Goal: Obtain resource: Obtain resource

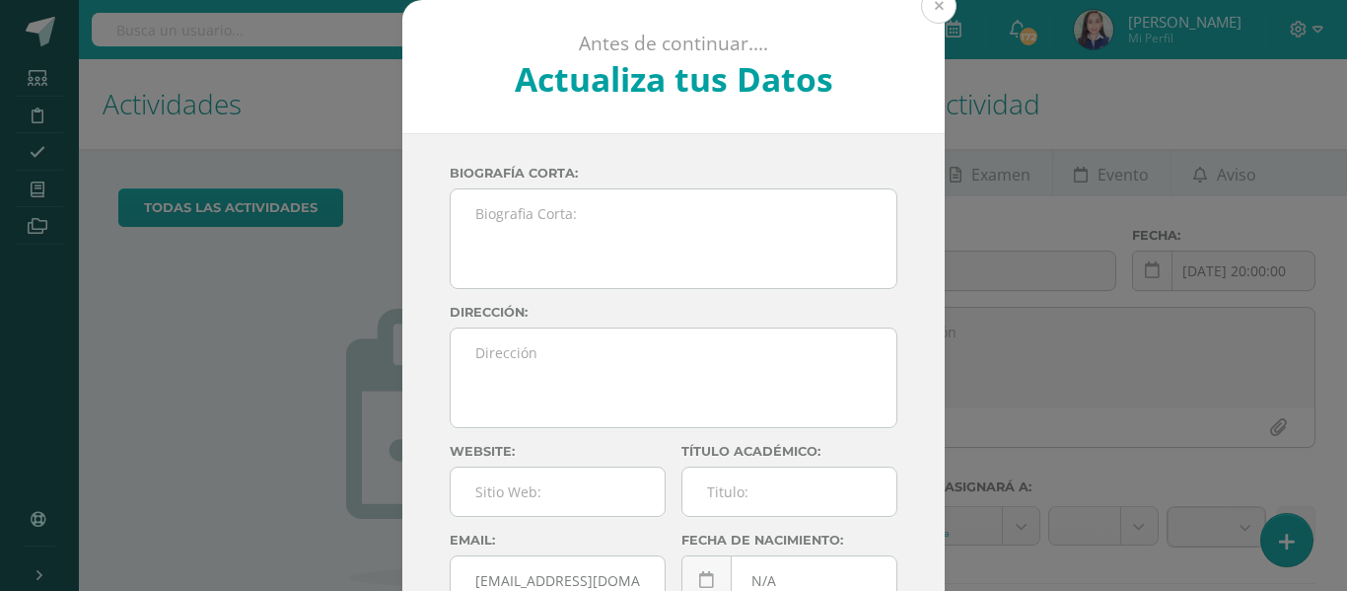
click at [939, 7] on button at bounding box center [939, 6] width 36 height 36
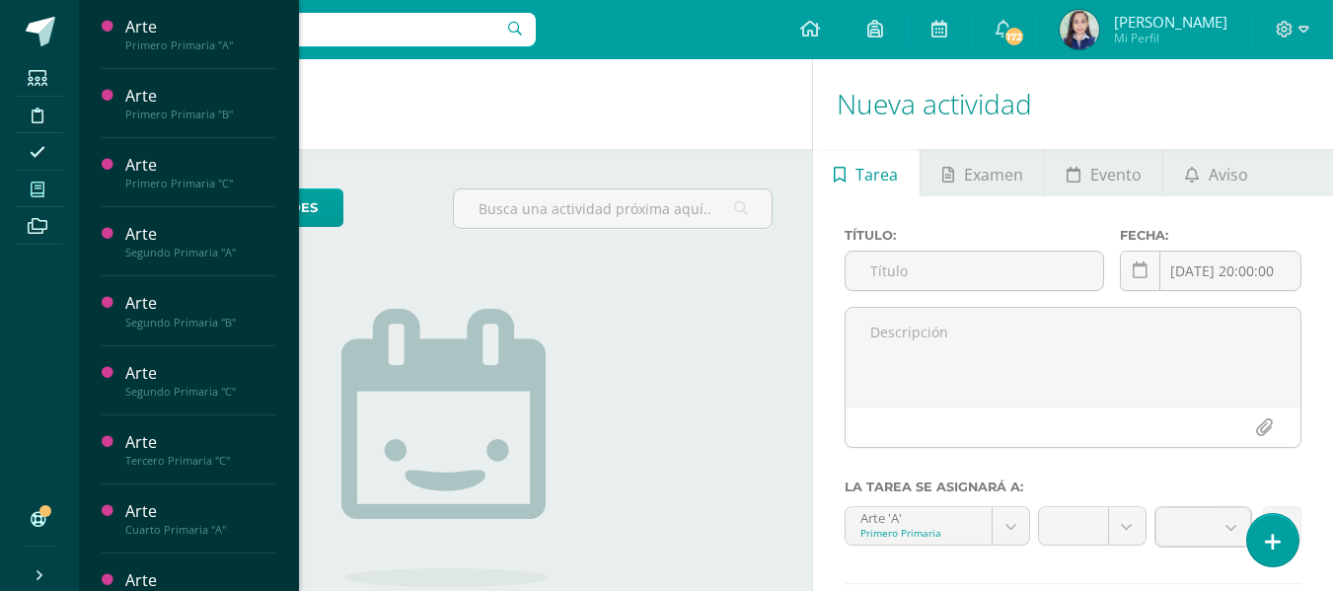
click at [42, 192] on icon at bounding box center [38, 189] width 14 height 16
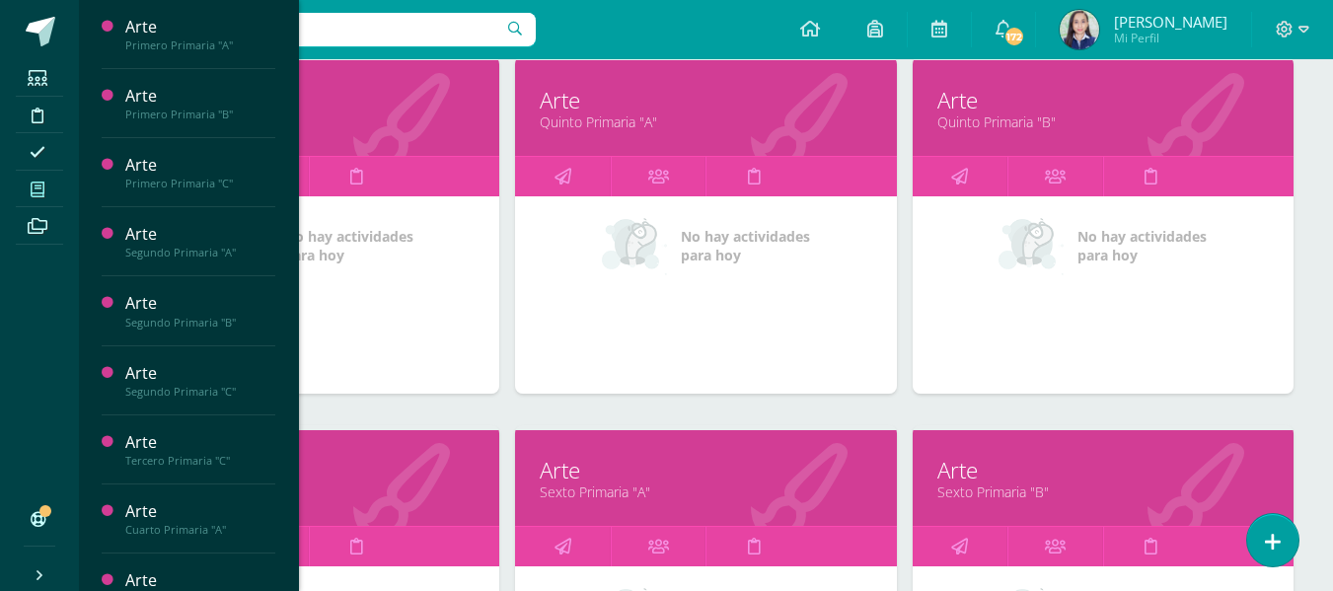
scroll to position [1405, 0]
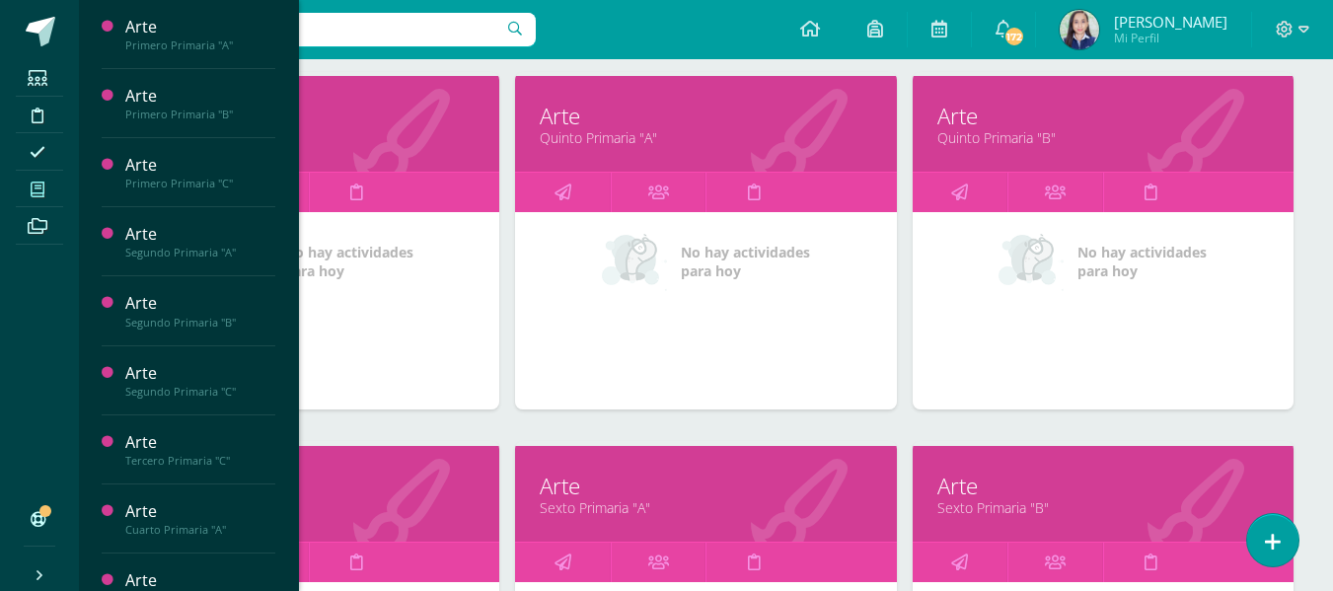
click at [633, 136] on link "Quinto Primaria "A"" at bounding box center [705, 137] width 331 height 19
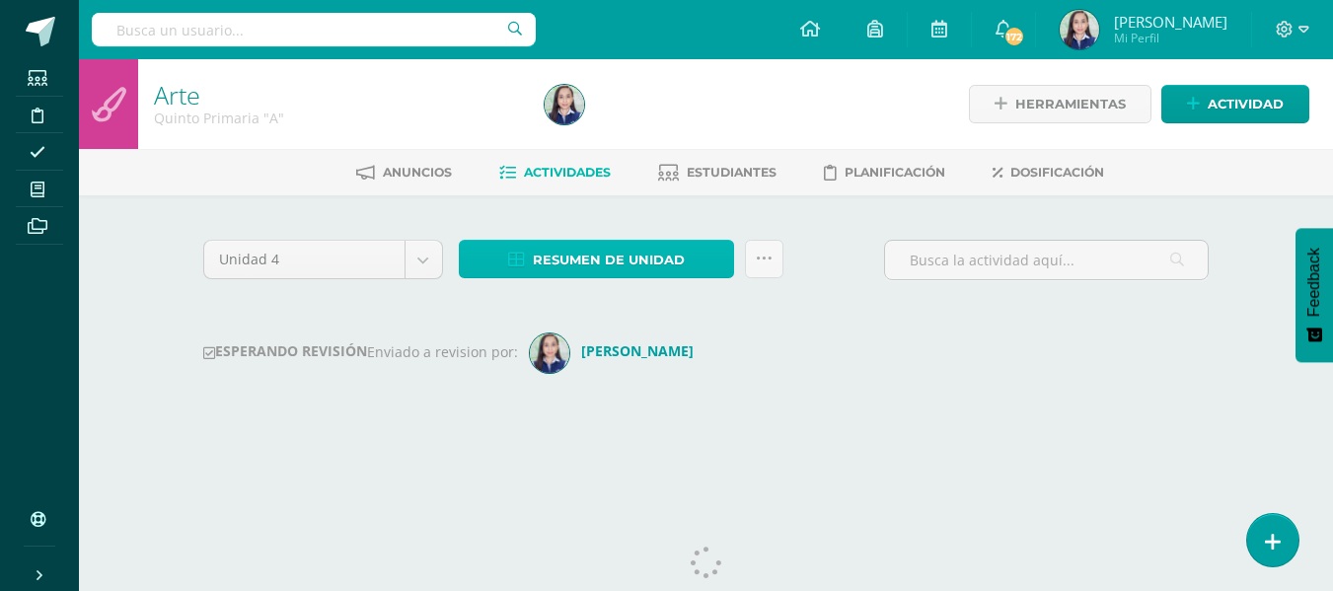
click at [610, 265] on span "Resumen de unidad" at bounding box center [609, 260] width 152 height 36
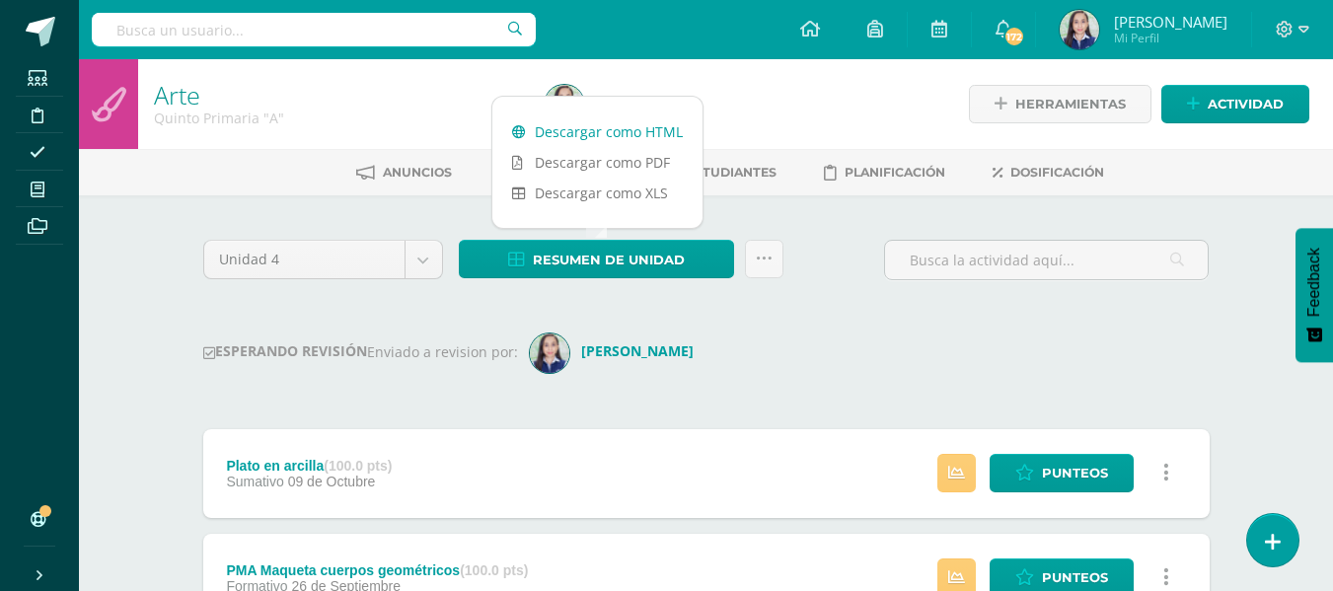
click at [578, 136] on link "Descargar como HTML" at bounding box center [597, 131] width 210 height 31
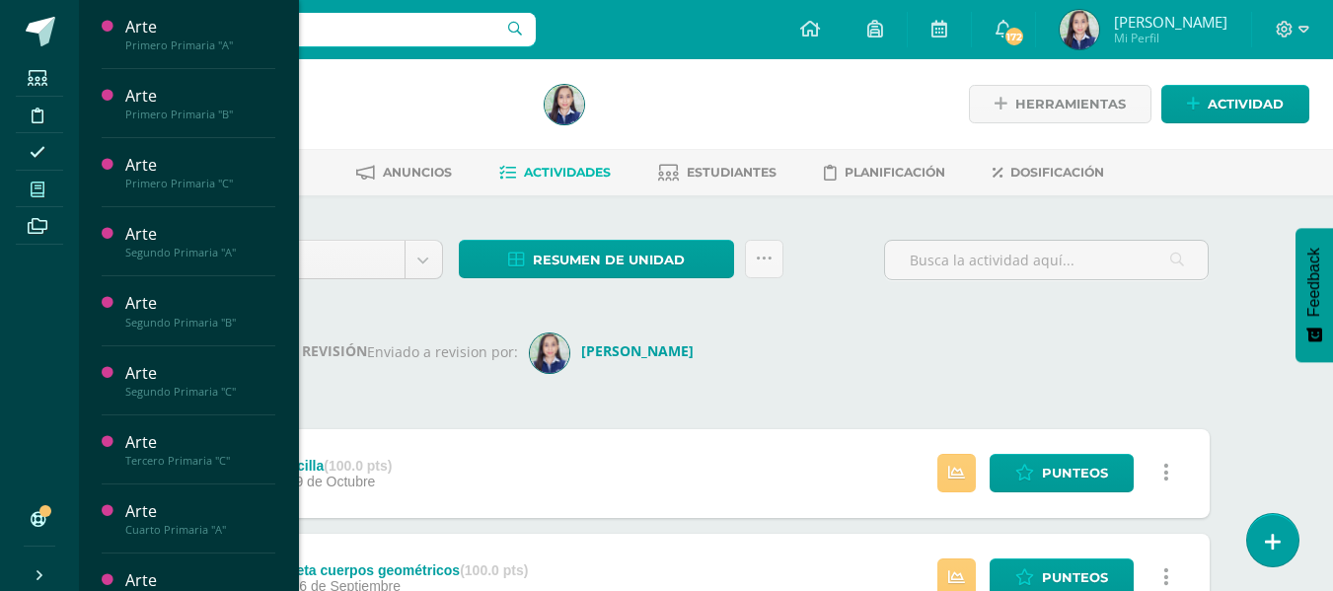
click at [44, 186] on icon at bounding box center [38, 189] width 14 height 16
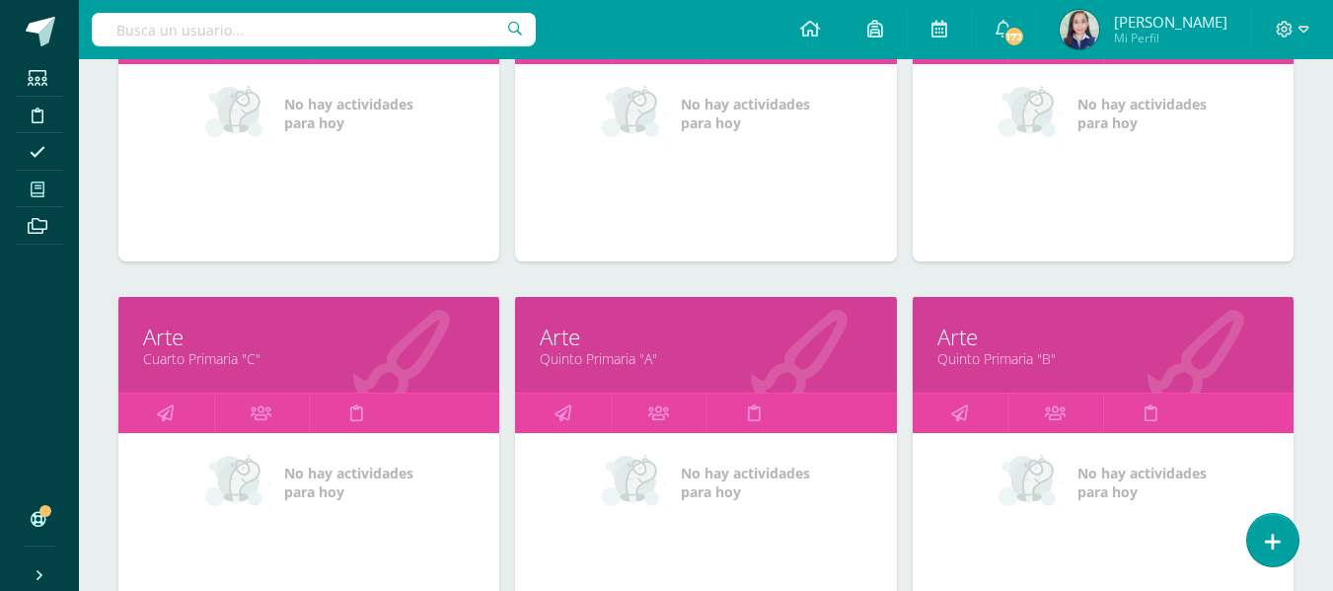
scroll to position [1282, 0]
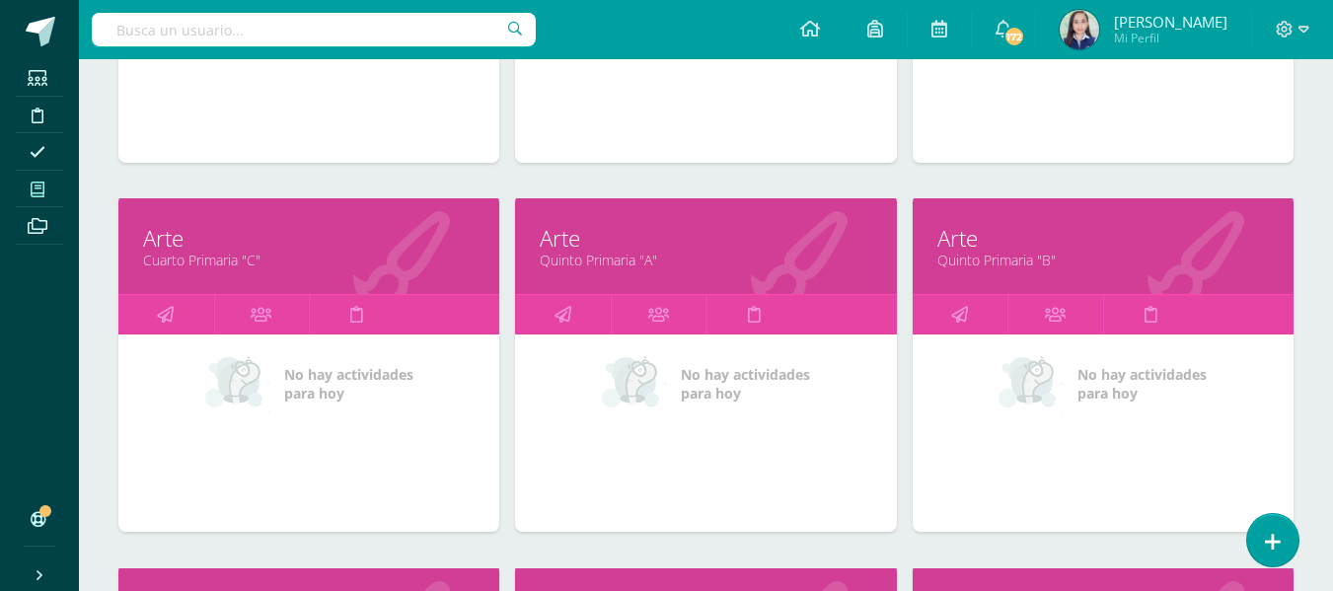
click at [1047, 251] on link "Quinto Primaria "B"" at bounding box center [1102, 260] width 331 height 19
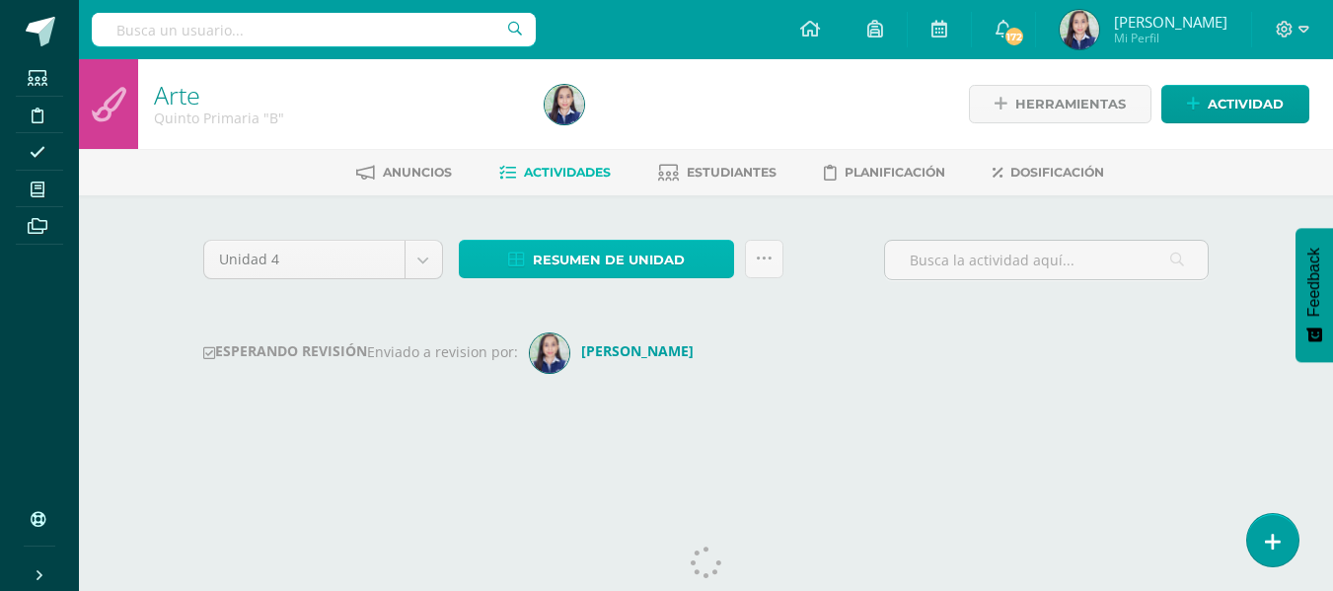
click at [684, 253] on link "Resumen de unidad" at bounding box center [596, 259] width 275 height 38
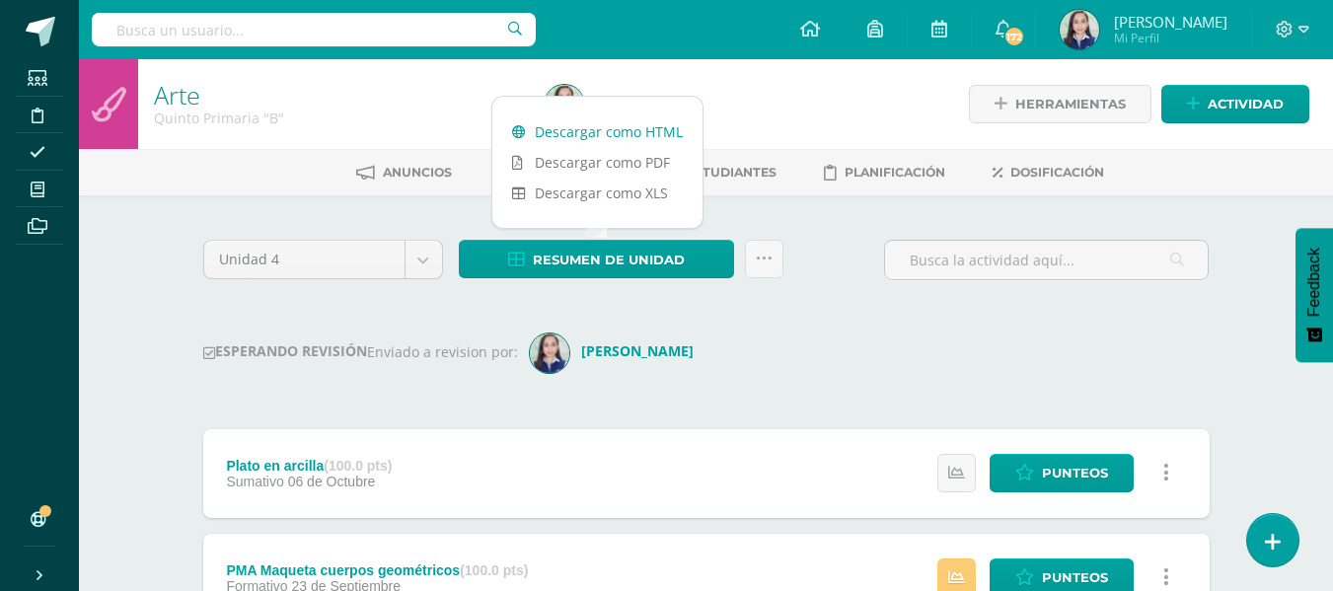
click at [629, 131] on link "Descargar como HTML" at bounding box center [597, 131] width 210 height 31
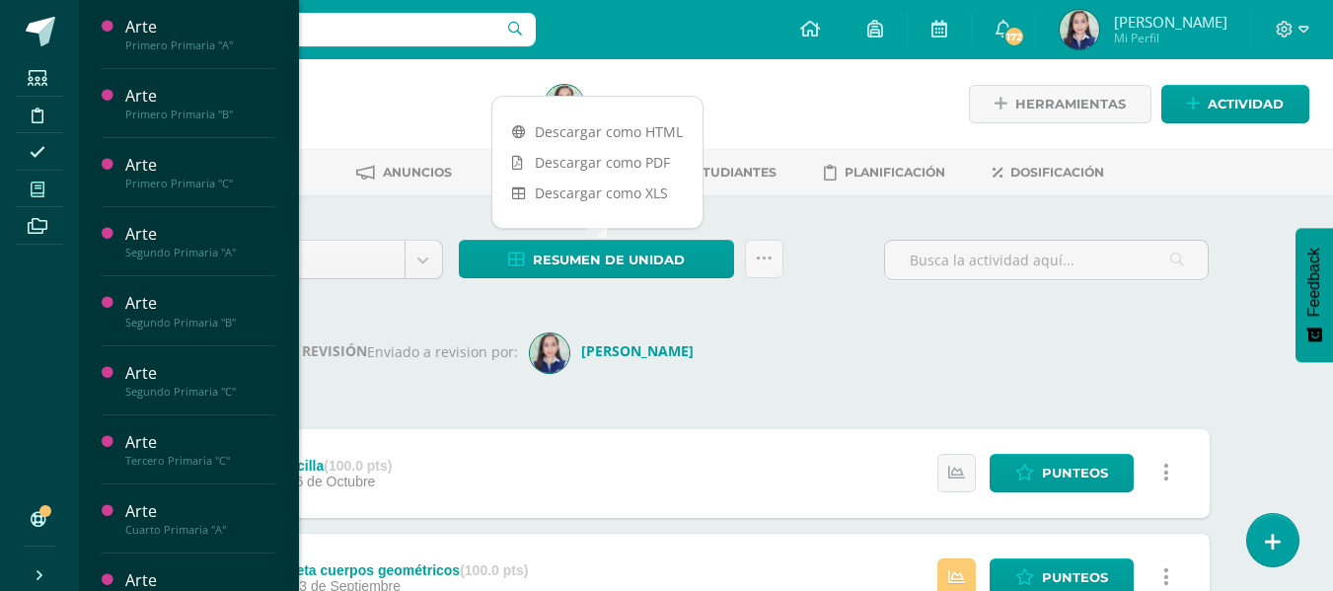
click at [38, 193] on icon at bounding box center [38, 189] width 14 height 16
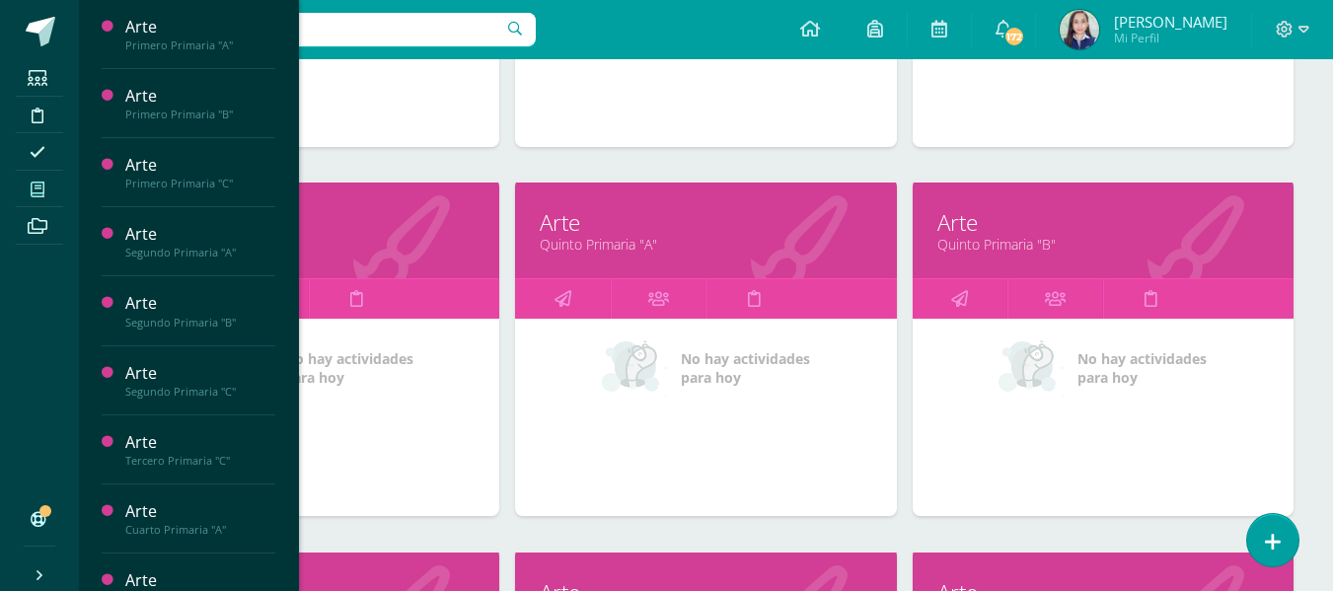
scroll to position [1480, 0]
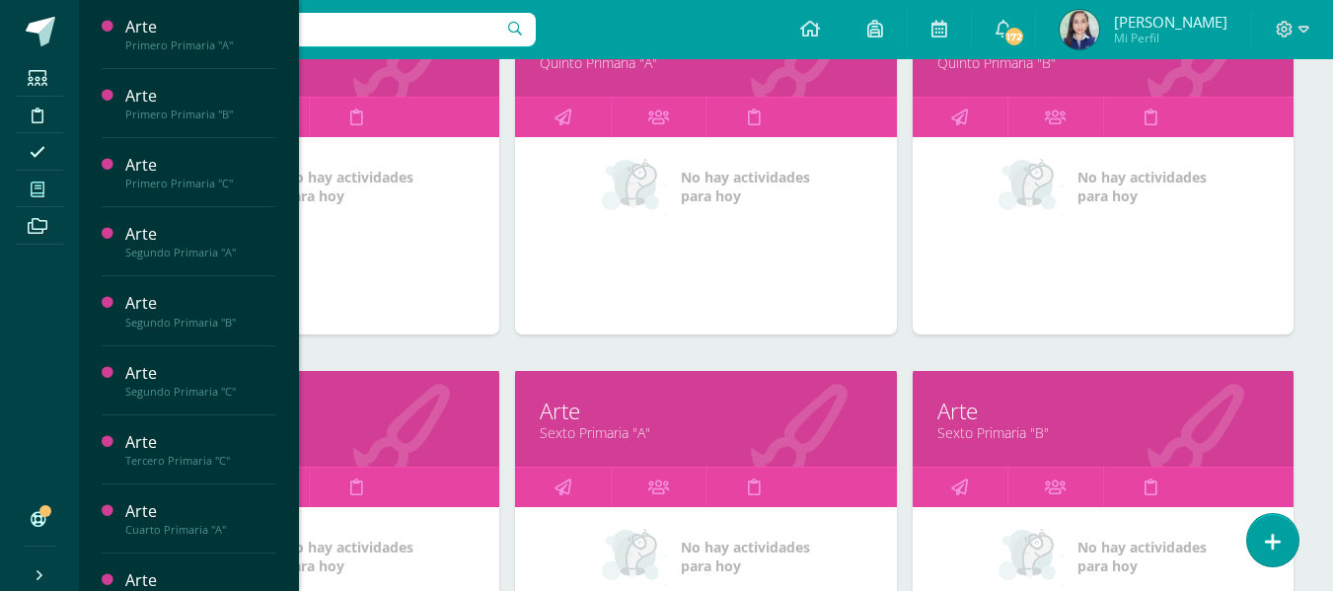
click at [353, 448] on icon at bounding box center [401, 432] width 97 height 97
click at [341, 440] on link "Quinto Primaria "C"" at bounding box center [308, 432] width 331 height 19
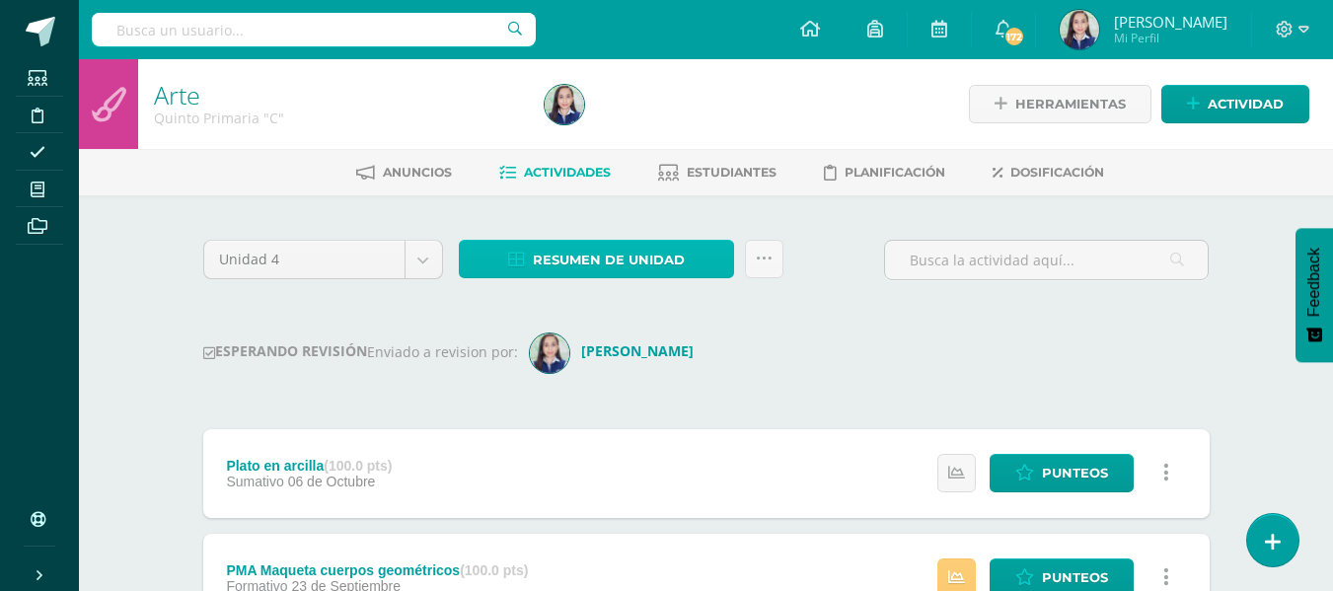
click at [668, 256] on span "Resumen de unidad" at bounding box center [609, 260] width 152 height 36
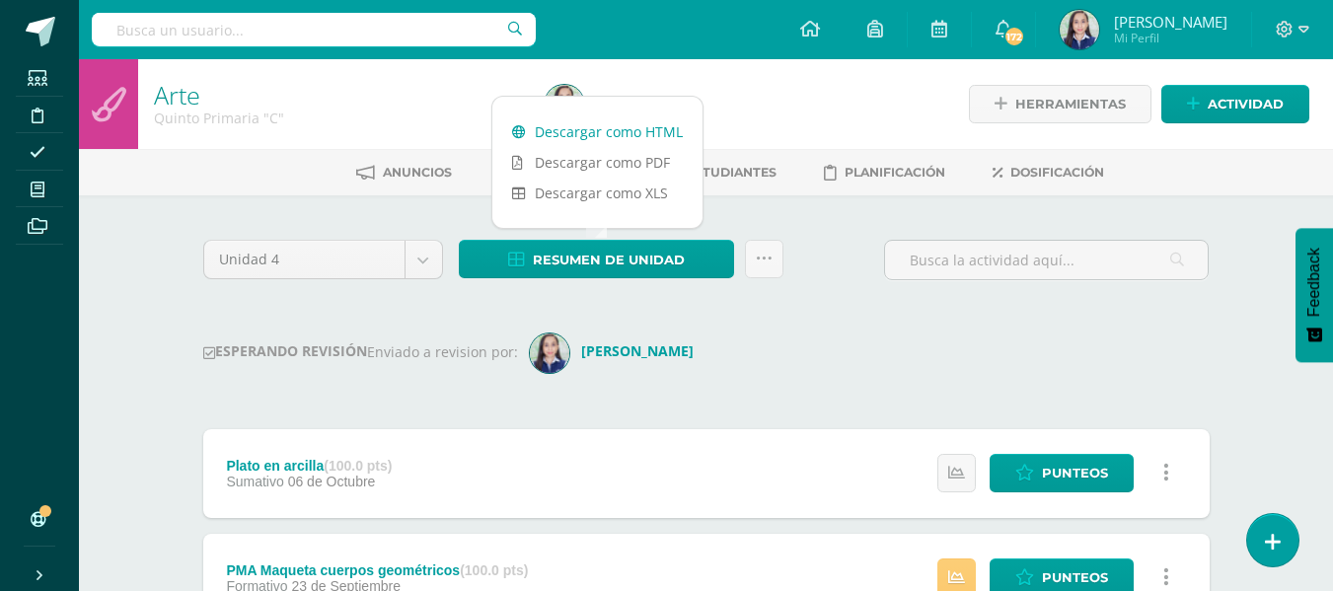
click at [580, 135] on link "Descargar como HTML" at bounding box center [597, 131] width 210 height 31
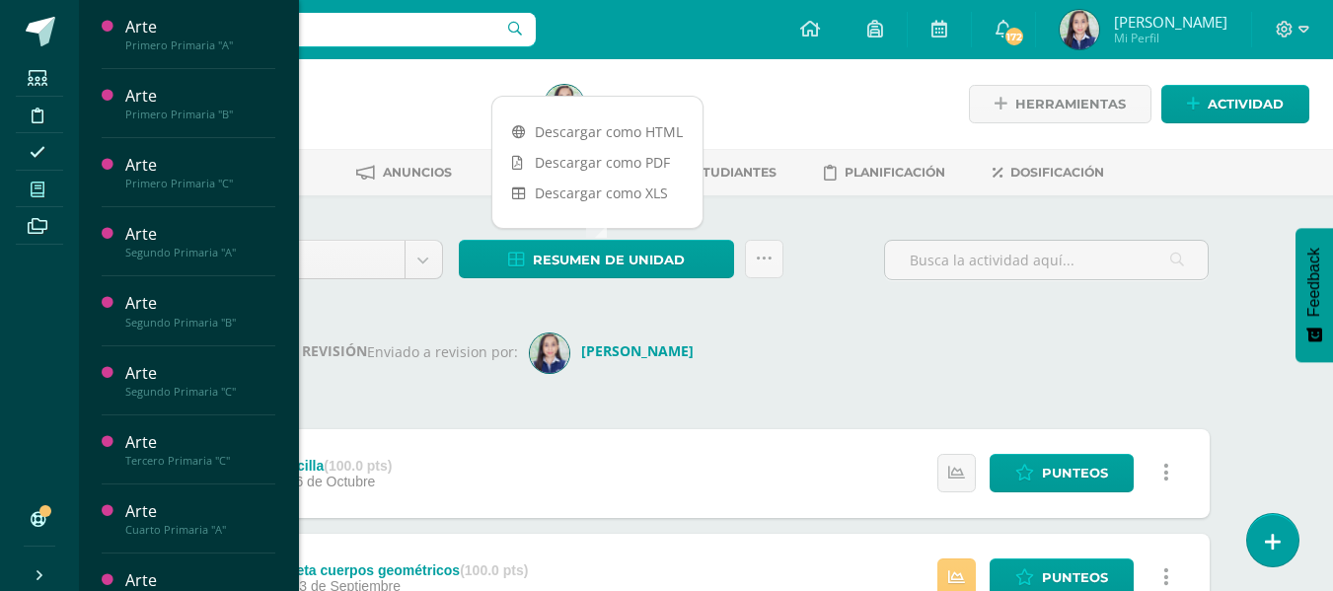
click at [40, 198] on span at bounding box center [38, 189] width 44 height 27
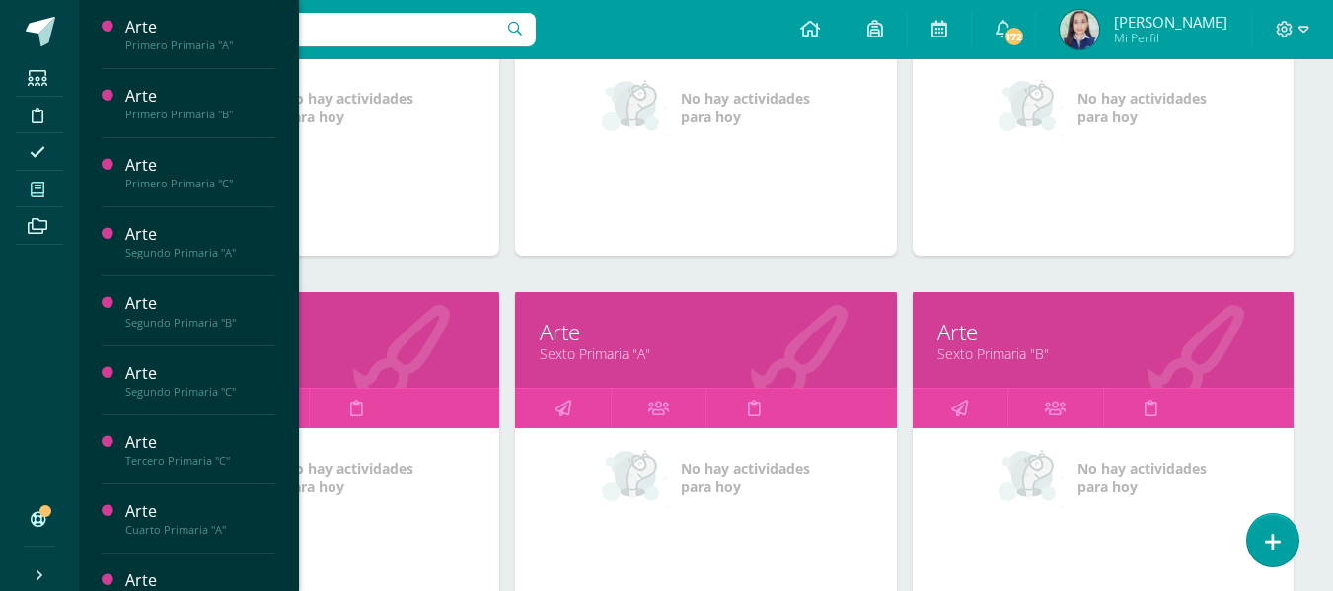
scroll to position [1578, 0]
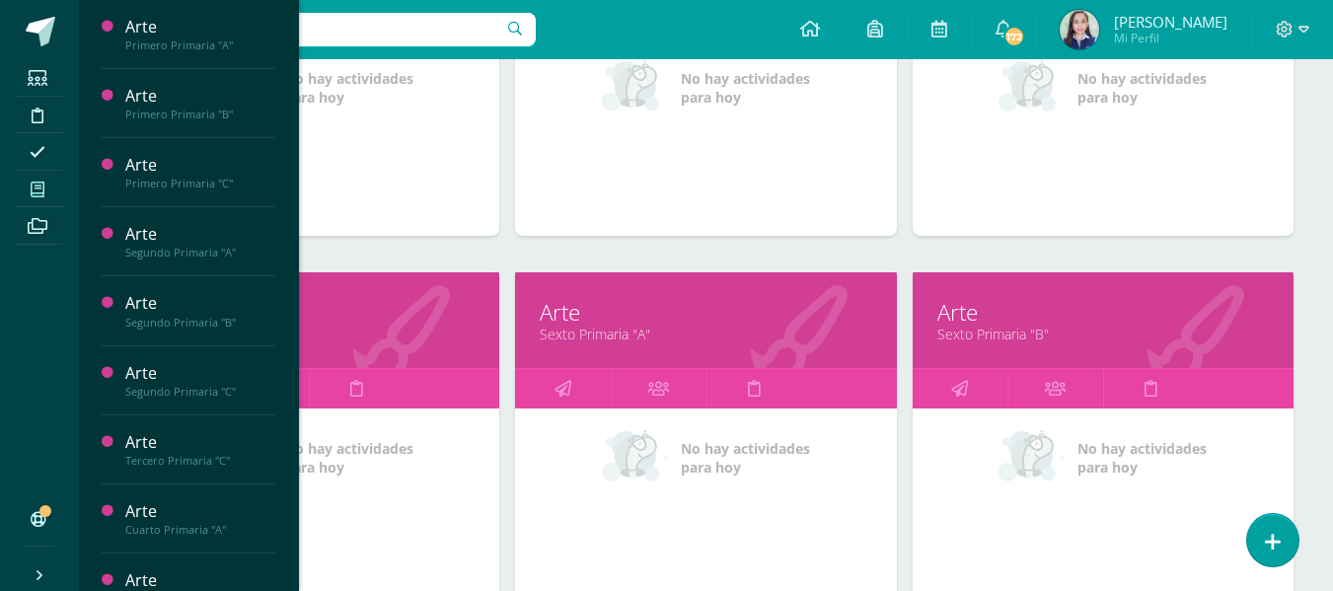
click at [603, 332] on link "Sexto Primaria "A"" at bounding box center [705, 334] width 331 height 19
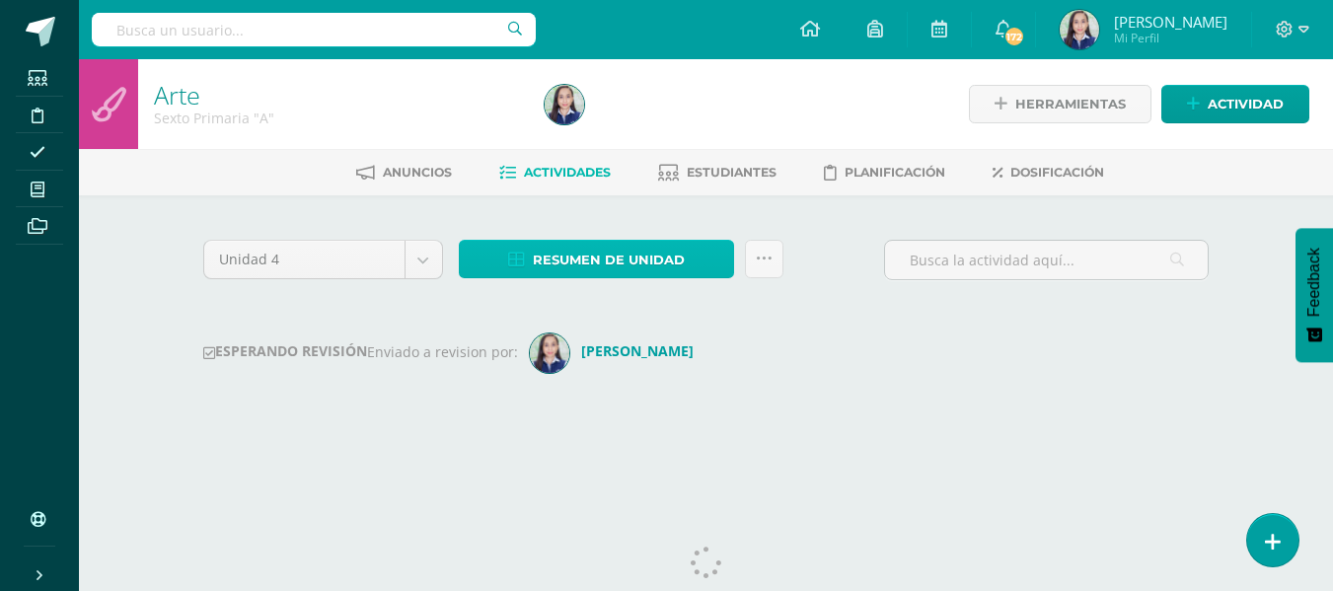
click at [624, 259] on span "Resumen de unidad" at bounding box center [609, 260] width 152 height 36
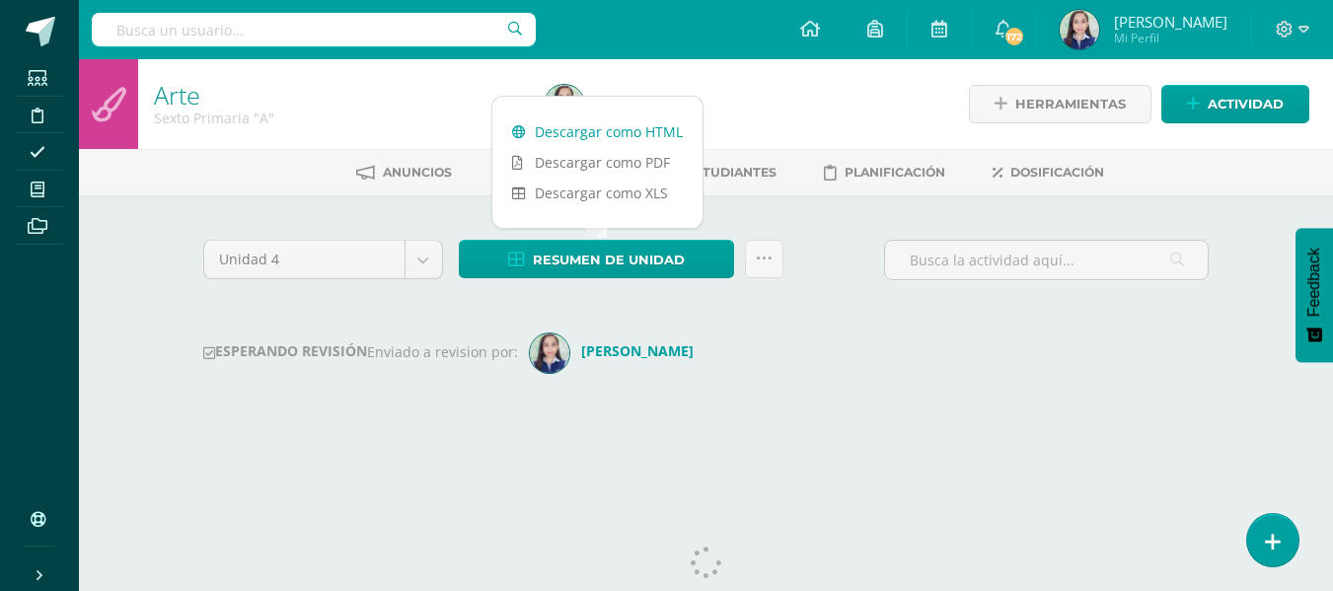
click at [600, 130] on link "Descargar como HTML" at bounding box center [597, 131] width 210 height 31
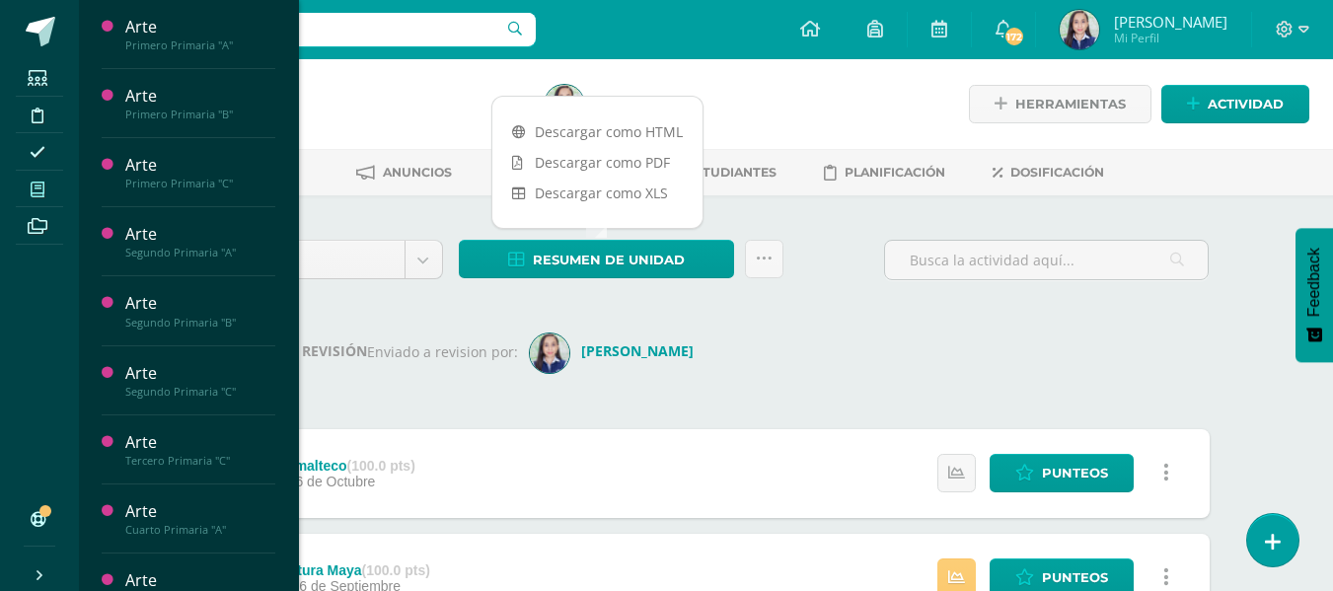
click at [32, 187] on icon at bounding box center [38, 189] width 14 height 16
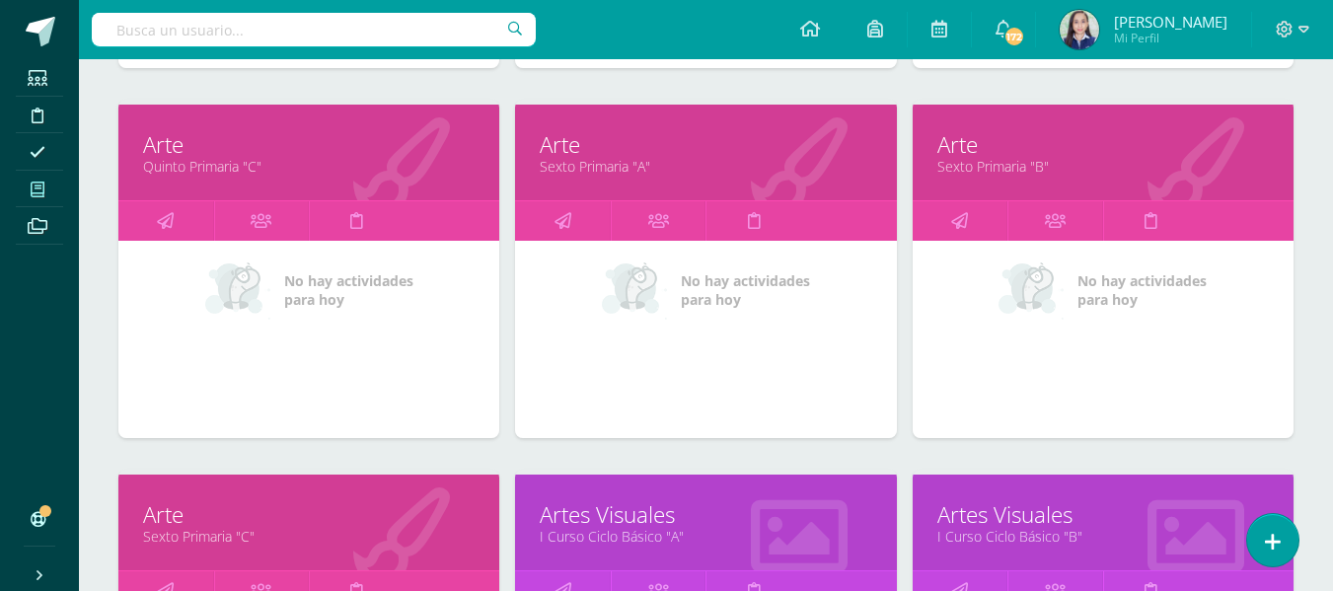
scroll to position [1602, 0]
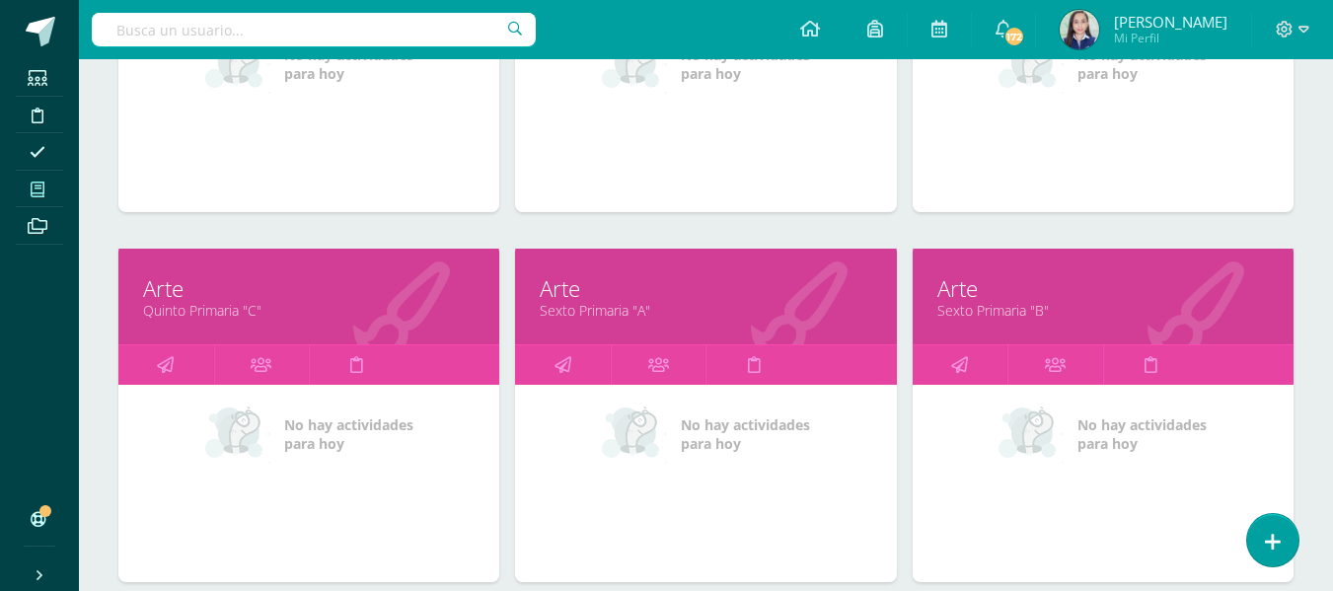
click at [978, 307] on link "Sexto Primaria "B"" at bounding box center [1102, 310] width 331 height 19
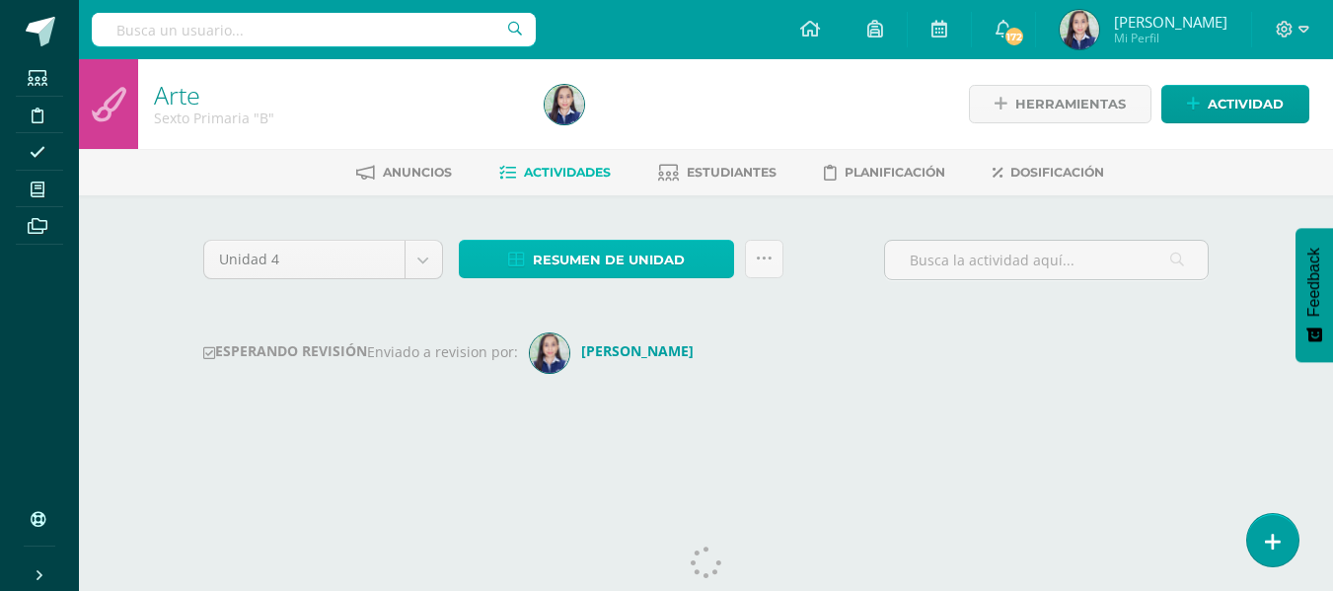
click at [563, 253] on span "Resumen de unidad" at bounding box center [609, 260] width 152 height 36
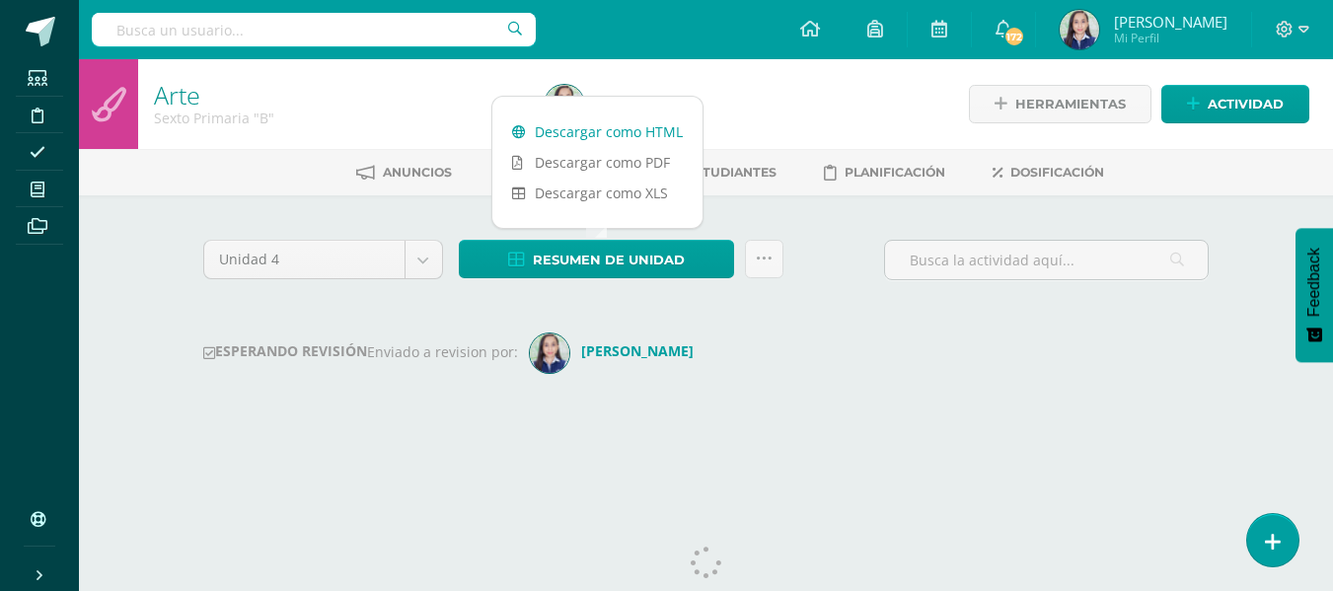
click at [571, 134] on link "Descargar como HTML" at bounding box center [597, 131] width 210 height 31
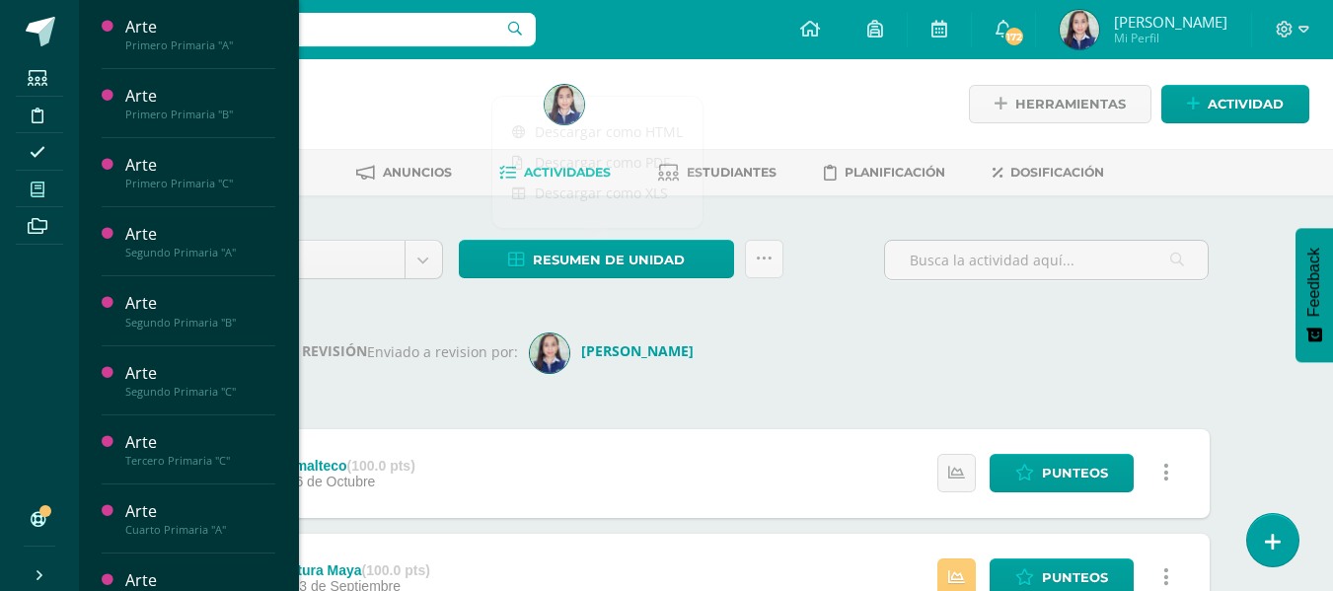
click at [43, 197] on span at bounding box center [38, 189] width 44 height 27
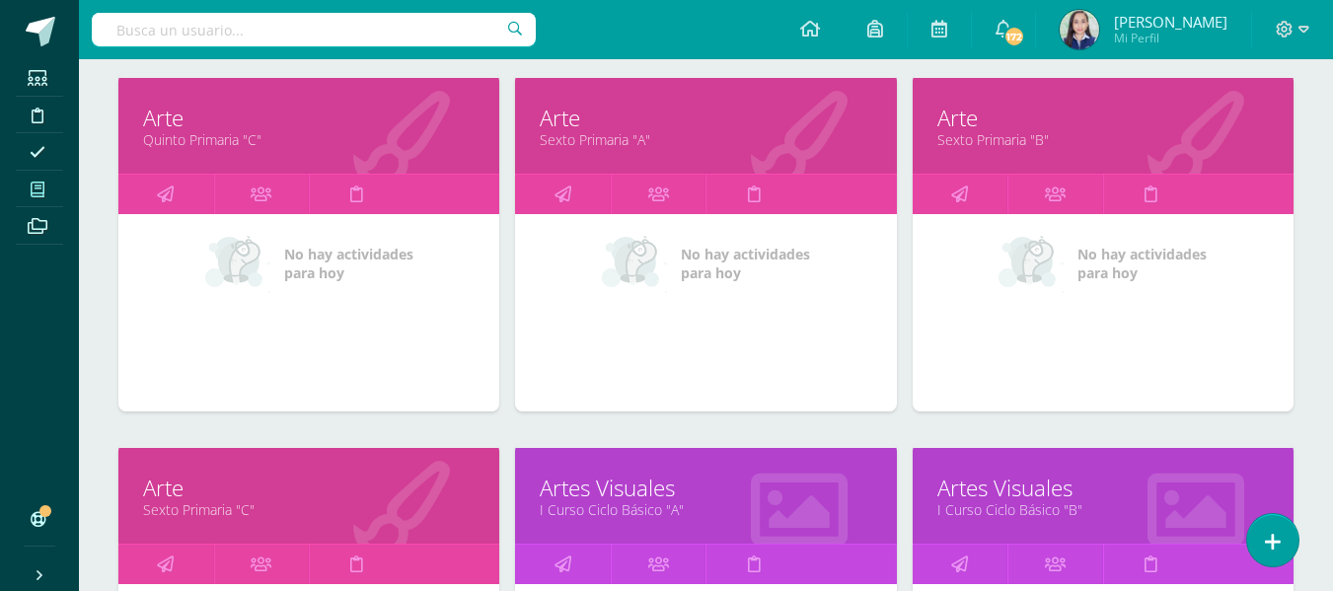
scroll to position [1799, 0]
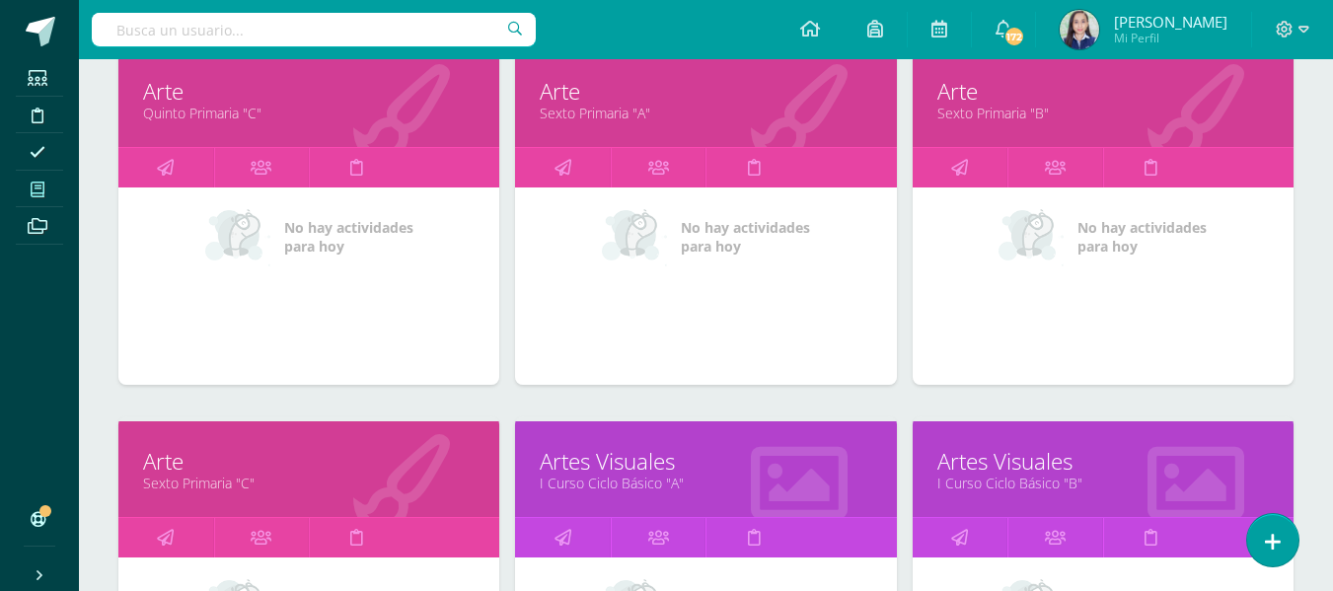
click at [203, 475] on link "Sexto Primaria "C"" at bounding box center [308, 482] width 331 height 19
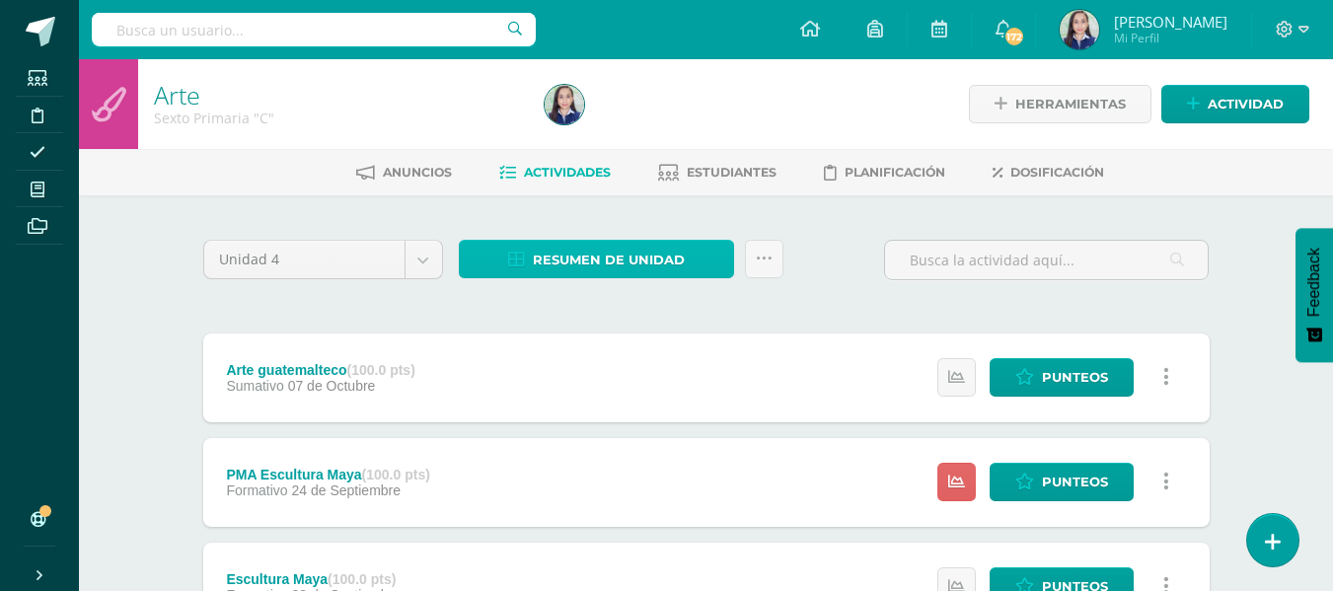
click at [564, 273] on span "Resumen de unidad" at bounding box center [609, 260] width 152 height 36
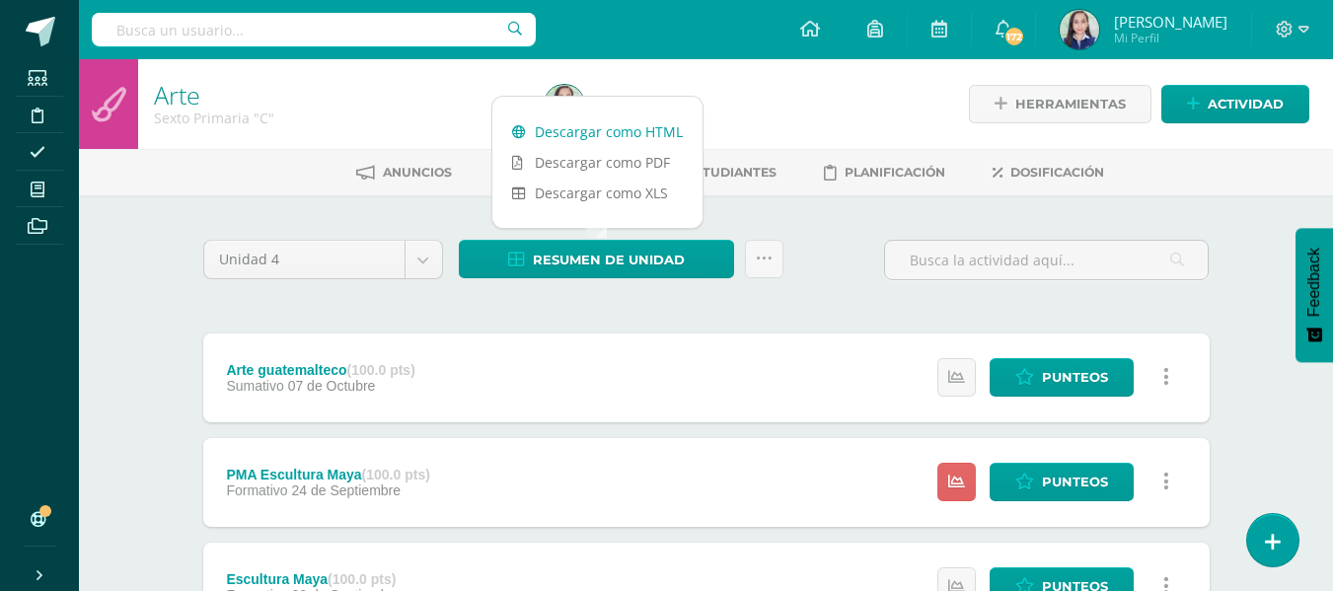
click at [564, 139] on link "Descargar como HTML" at bounding box center [597, 131] width 210 height 31
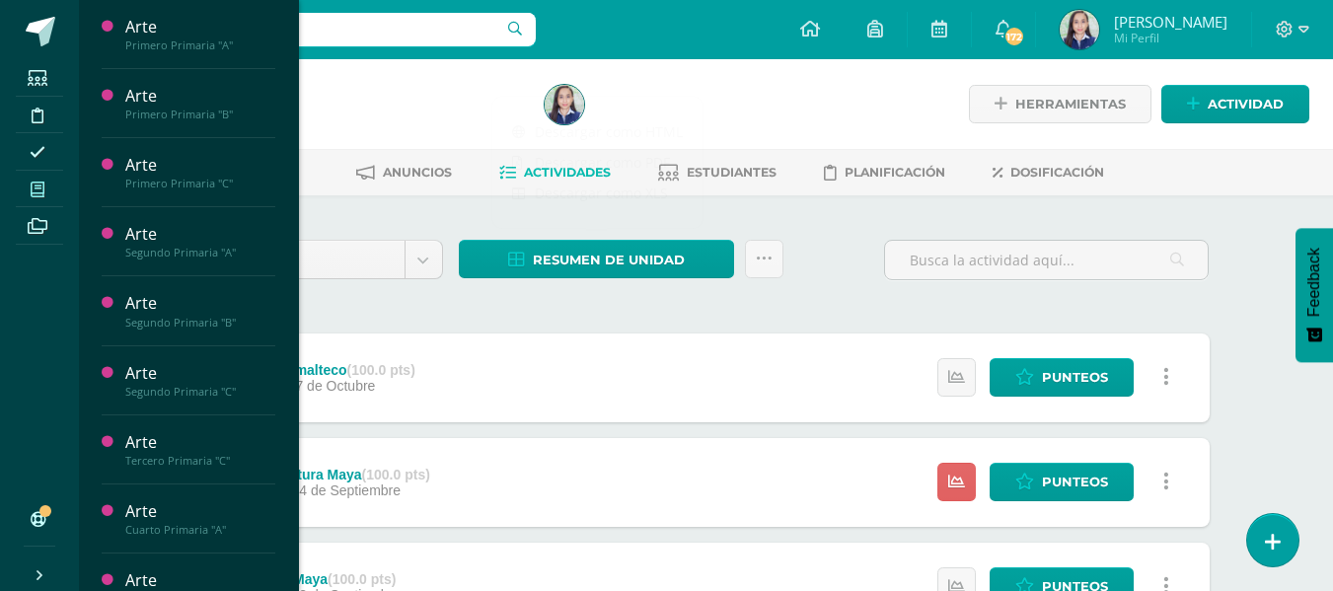
click at [41, 189] on icon at bounding box center [38, 189] width 14 height 16
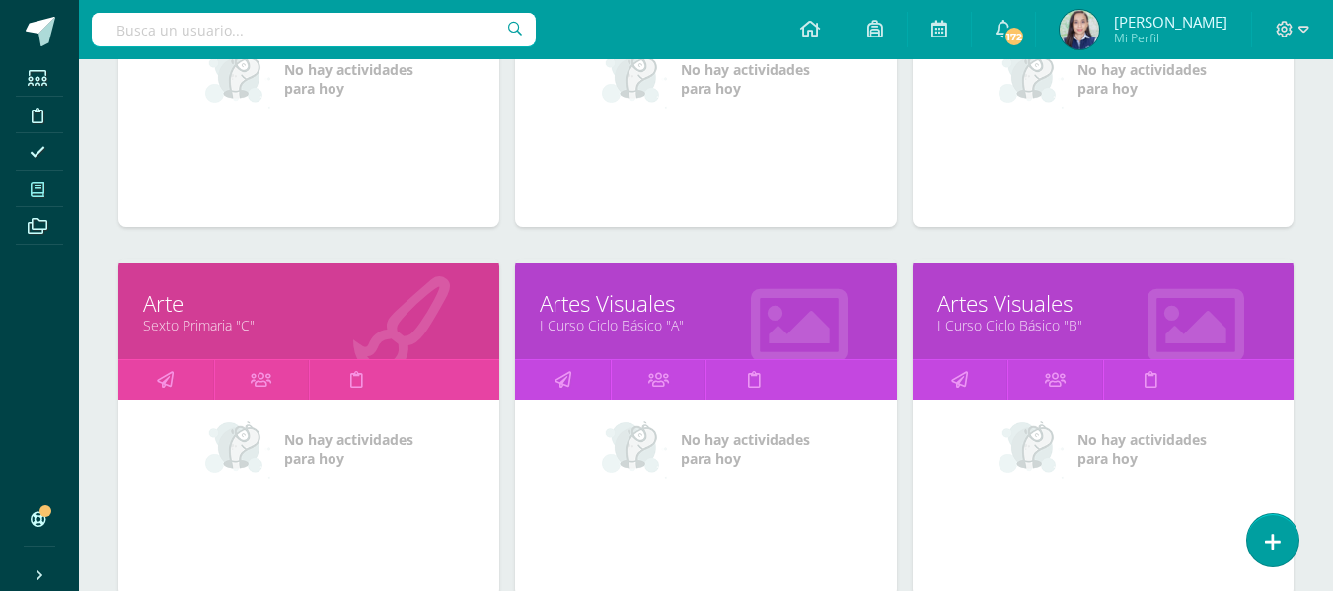
scroll to position [2095, 0]
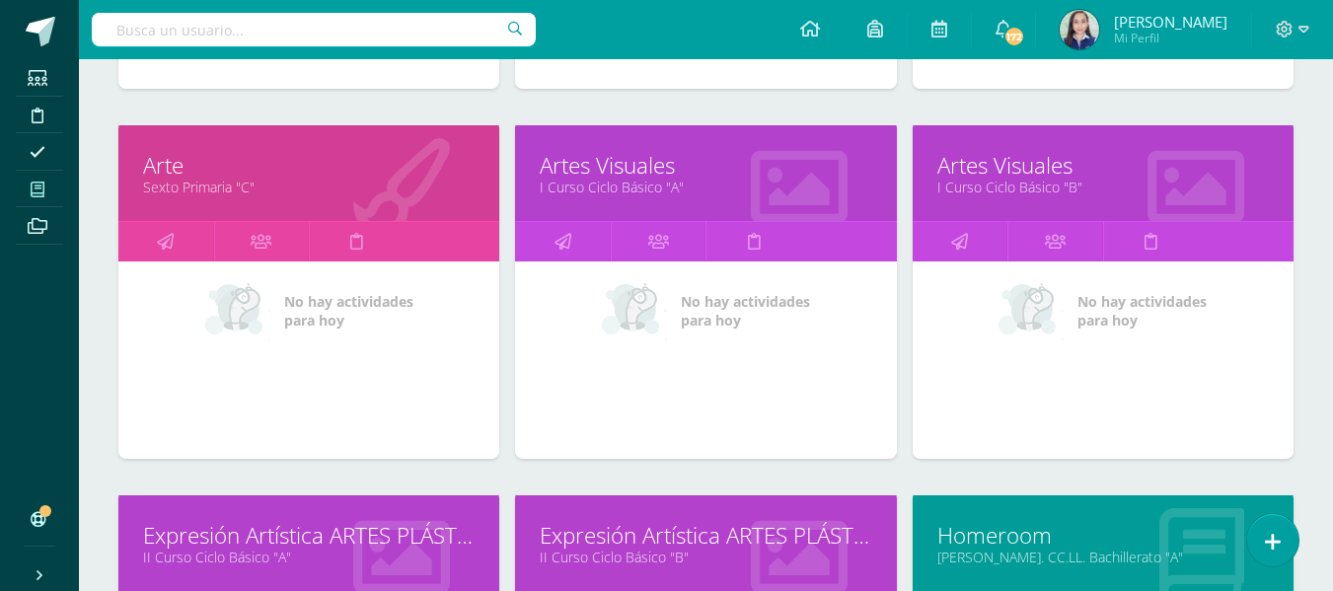
click at [665, 187] on link "I Curso Ciclo Básico "A"" at bounding box center [705, 187] width 331 height 19
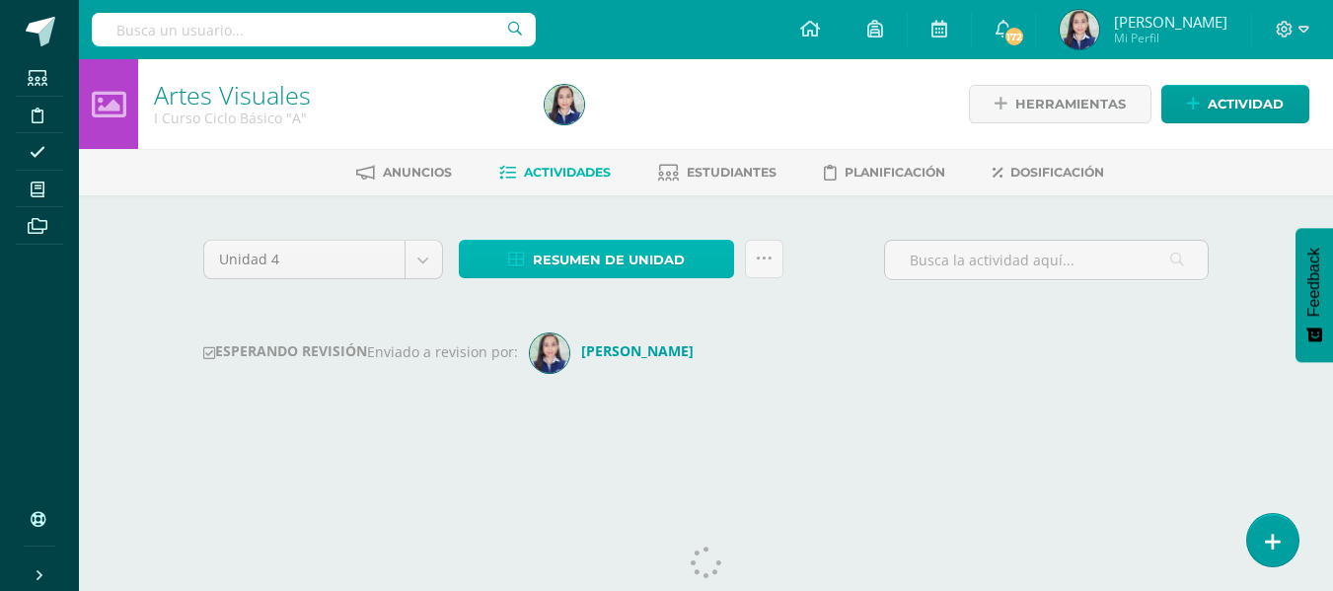
click at [637, 248] on span "Resumen de unidad" at bounding box center [609, 260] width 152 height 36
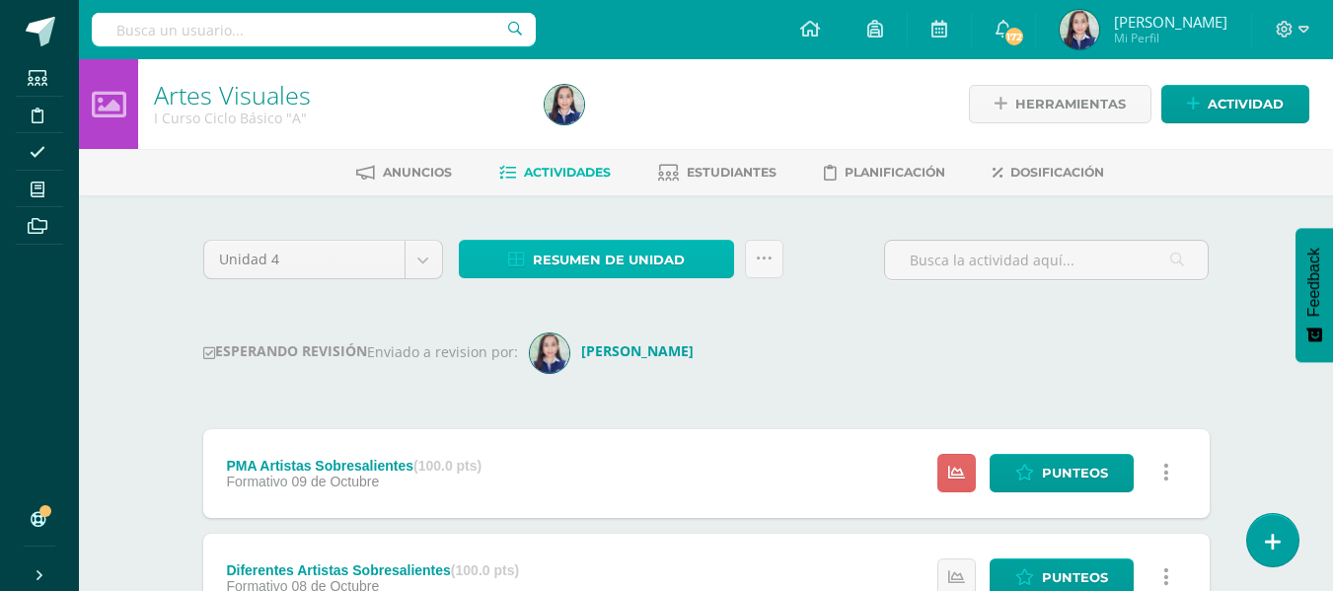
click at [629, 254] on span "Resumen de unidad" at bounding box center [609, 260] width 152 height 36
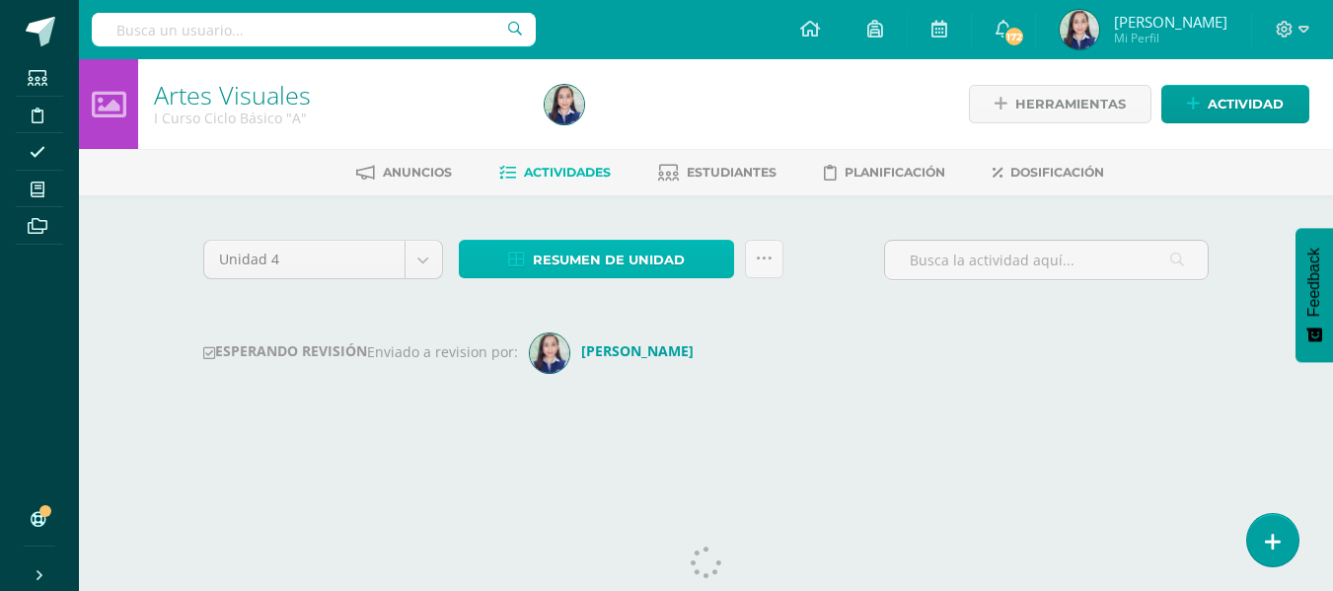
click at [574, 261] on span "Resumen de unidad" at bounding box center [609, 260] width 152 height 36
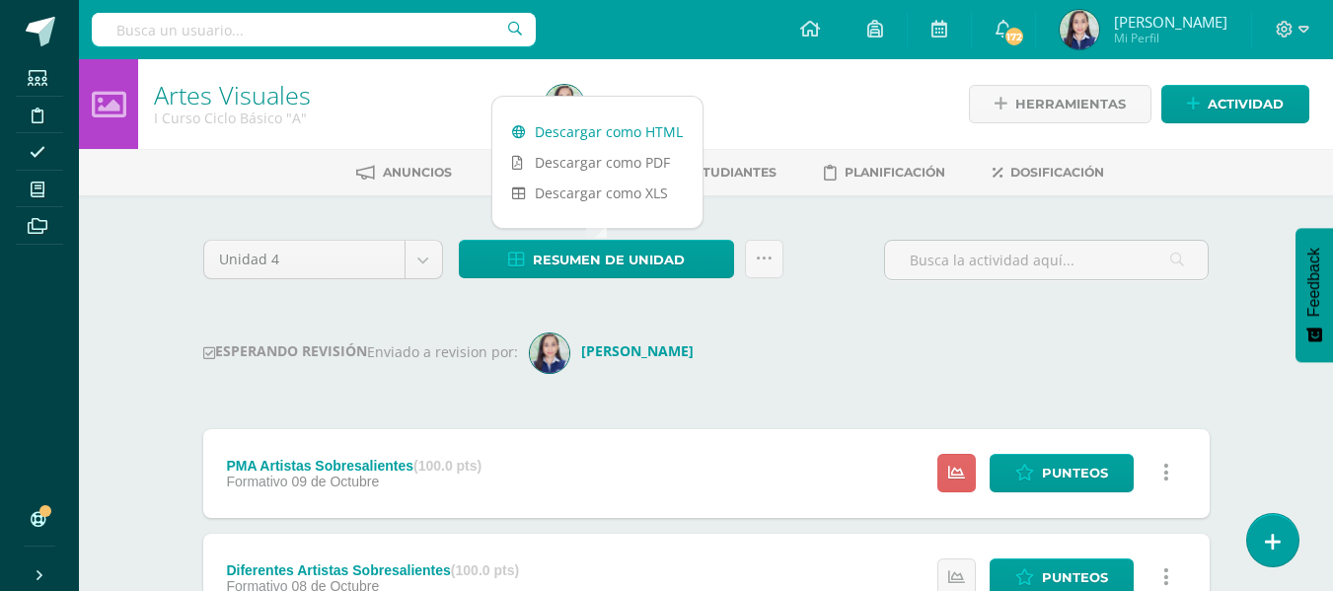
click at [580, 134] on link "Descargar como HTML" at bounding box center [597, 131] width 210 height 31
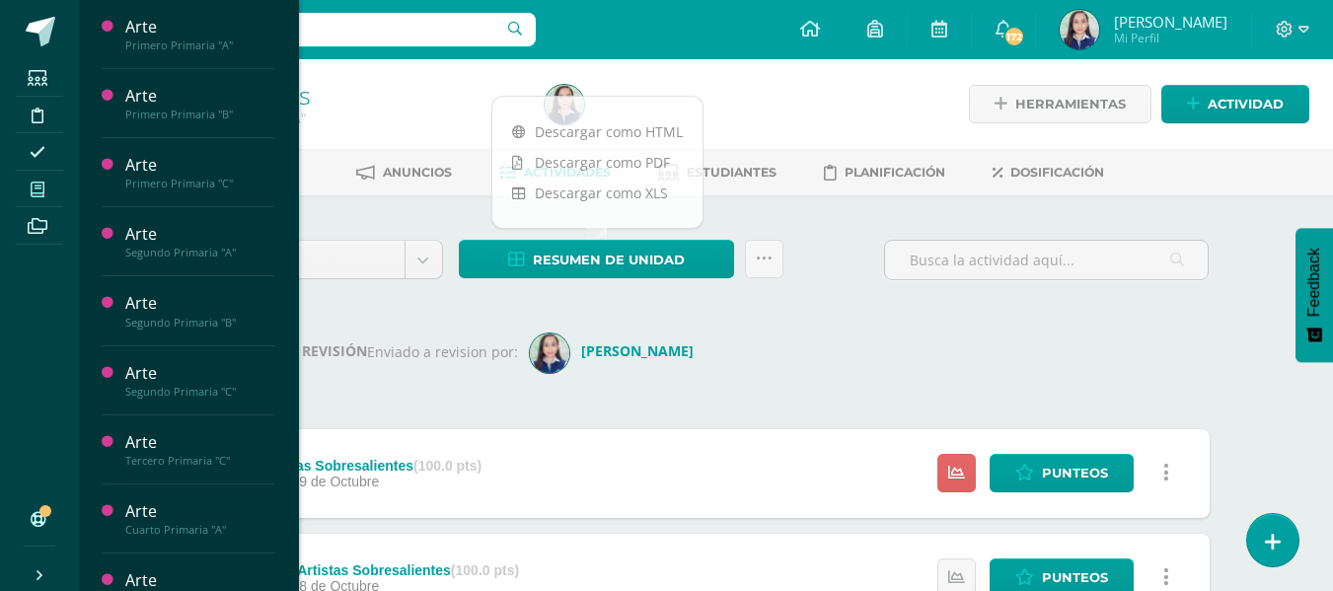
click at [32, 195] on icon at bounding box center [38, 189] width 14 height 16
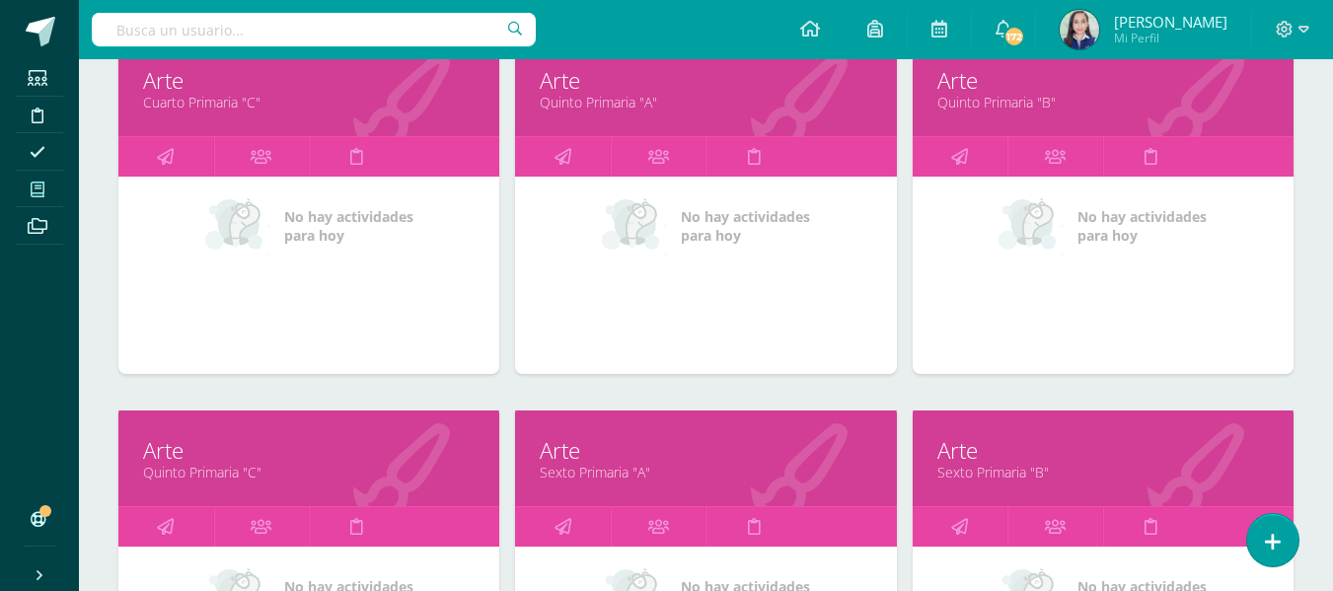
scroll to position [1799, 0]
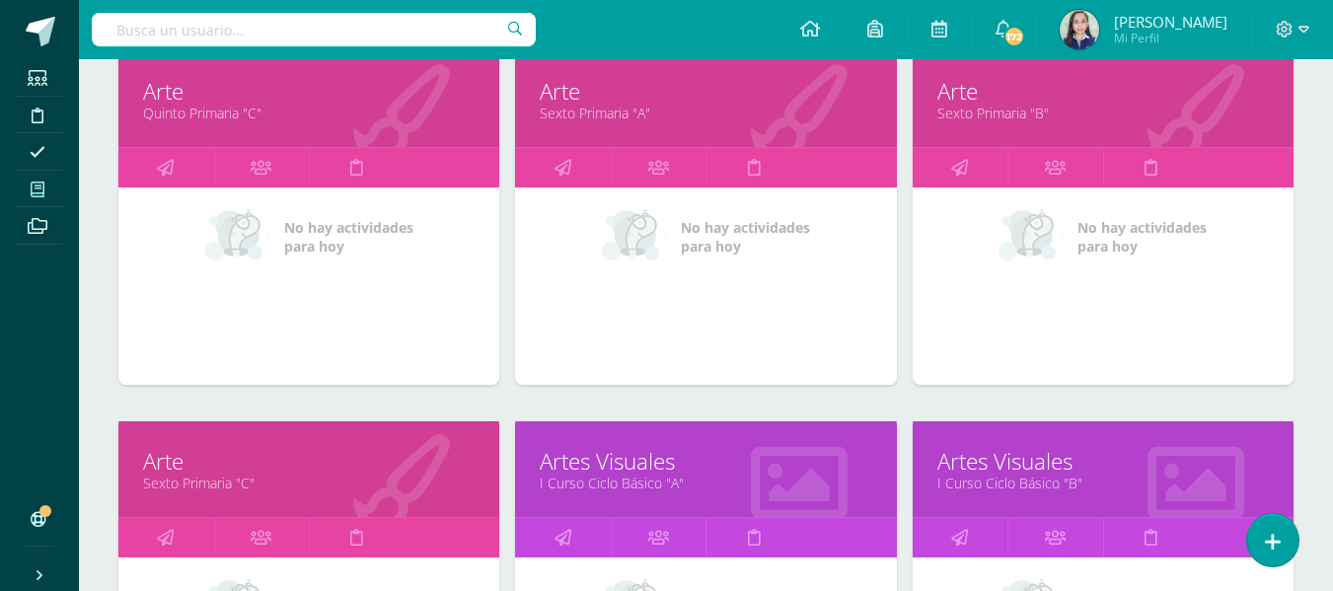
click at [1019, 493] on div "Artes Visuales I Curso Ciclo Básico "B"" at bounding box center [1102, 469] width 381 height 96
click at [1019, 486] on link "I Curso Ciclo Básico "B"" at bounding box center [1102, 482] width 331 height 19
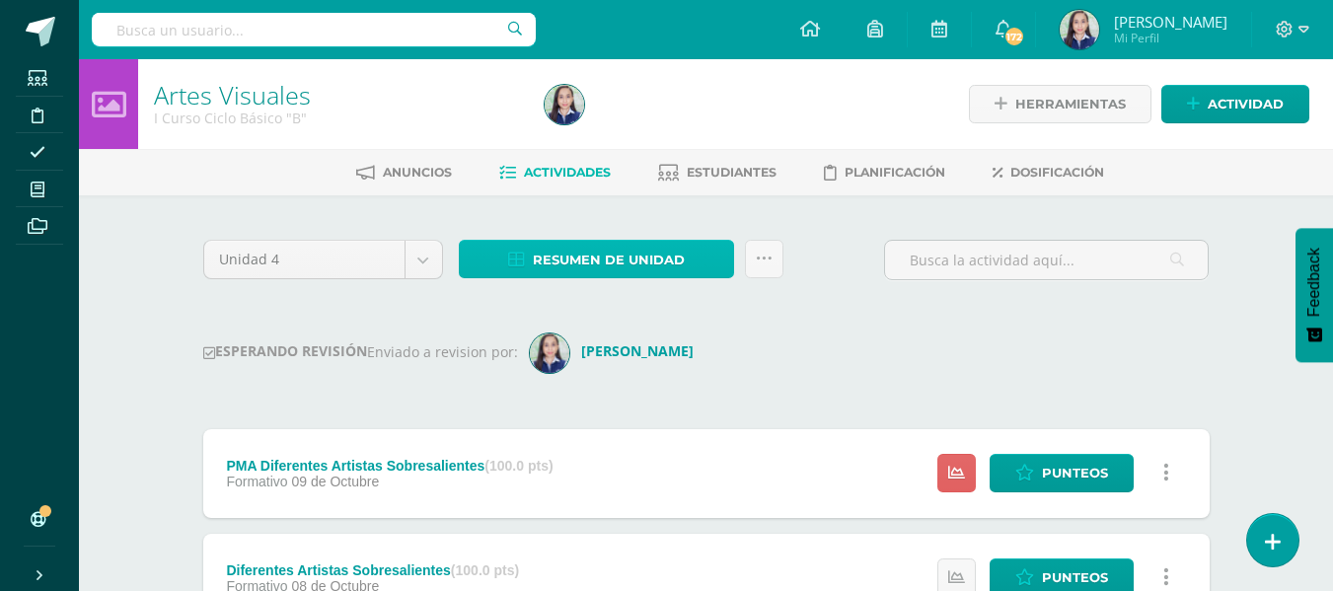
click at [576, 258] on span "Resumen de unidad" at bounding box center [609, 260] width 152 height 36
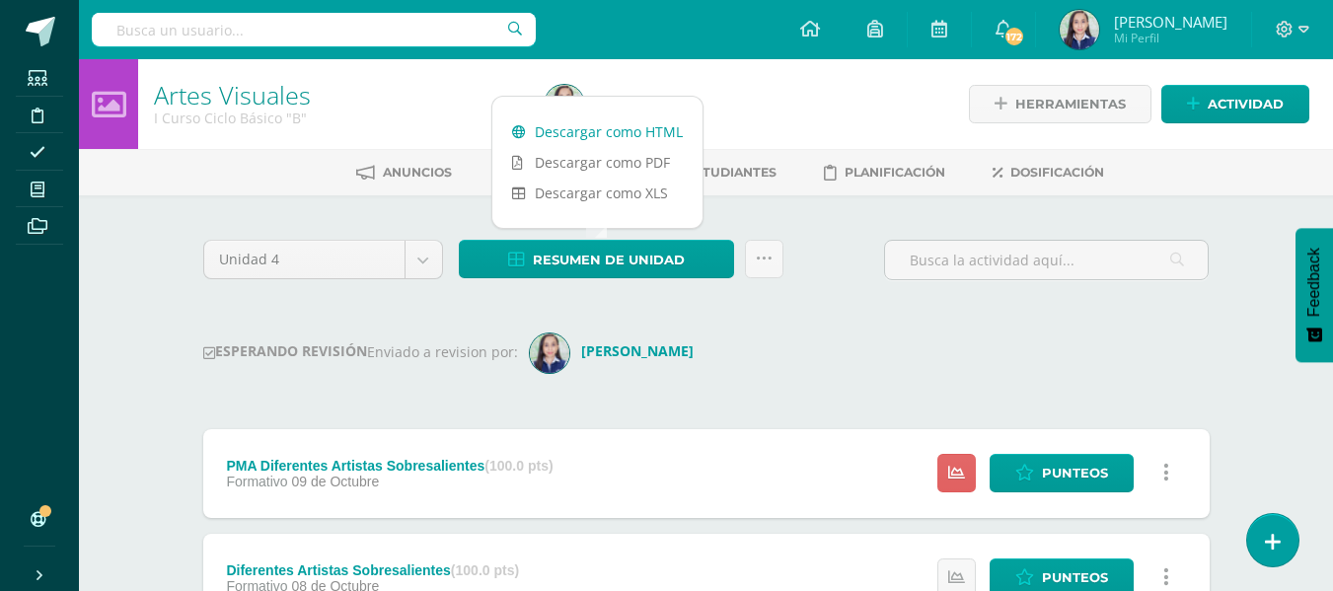
click at [608, 136] on link "Descargar como HTML" at bounding box center [597, 131] width 210 height 31
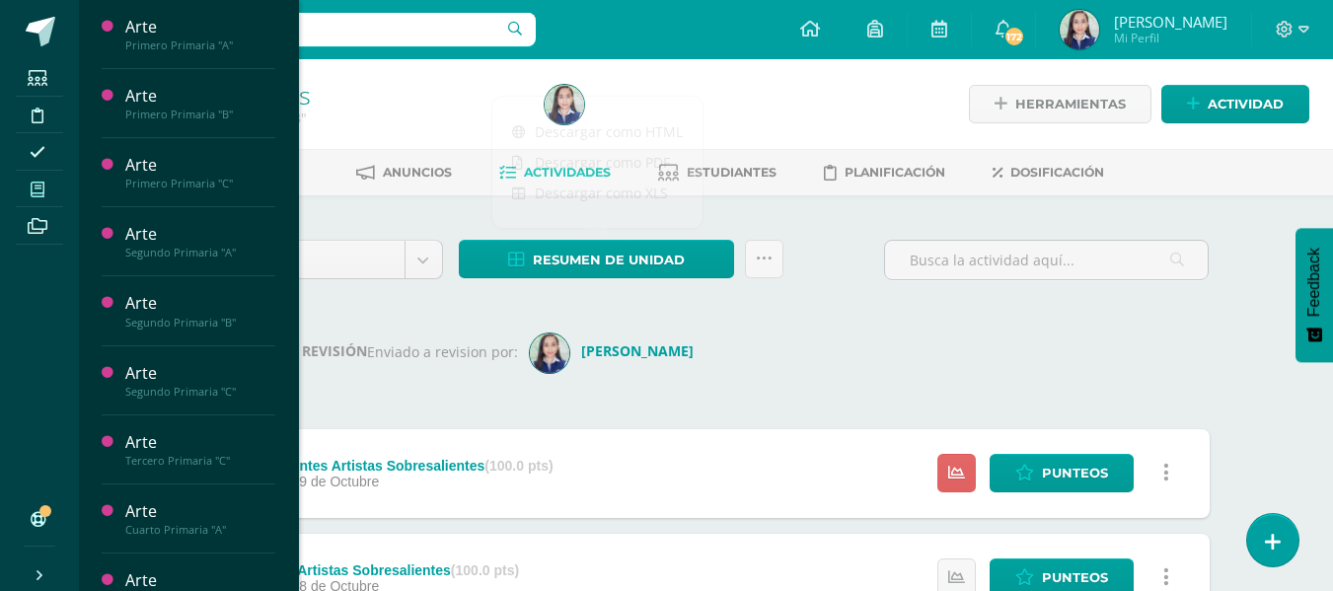
drag, startPoint x: 40, startPoint y: 200, endPoint x: 50, endPoint y: 195, distance: 11.0
click at [39, 200] on span at bounding box center [38, 189] width 44 height 27
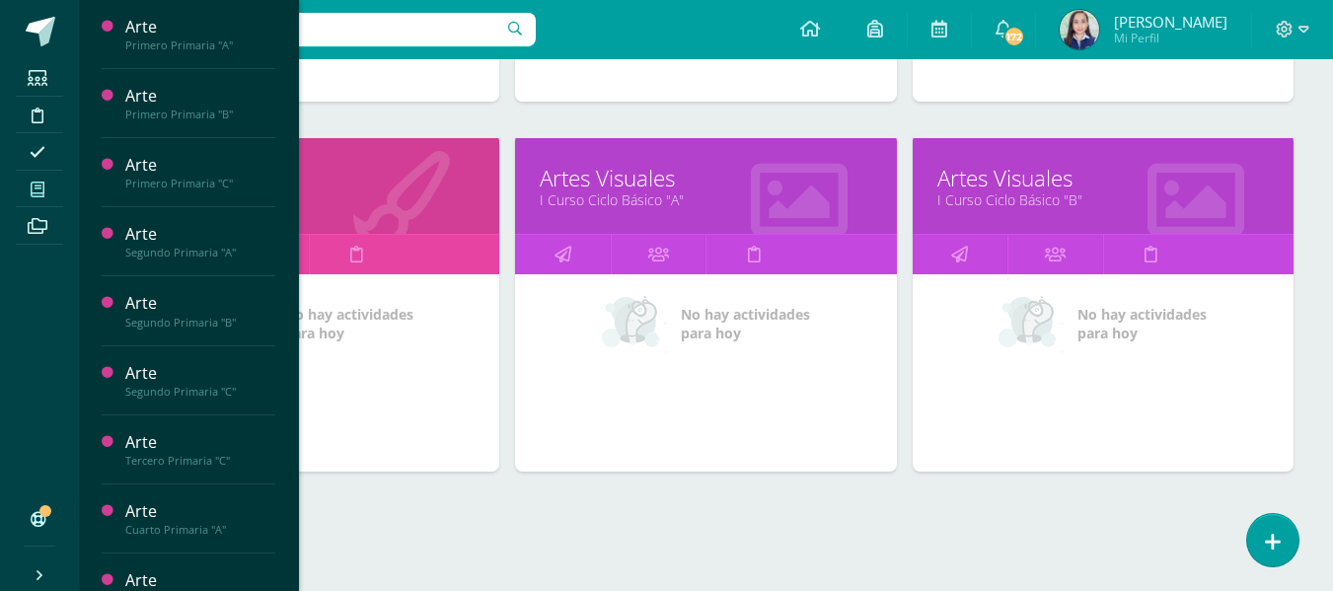
scroll to position [2119, 0]
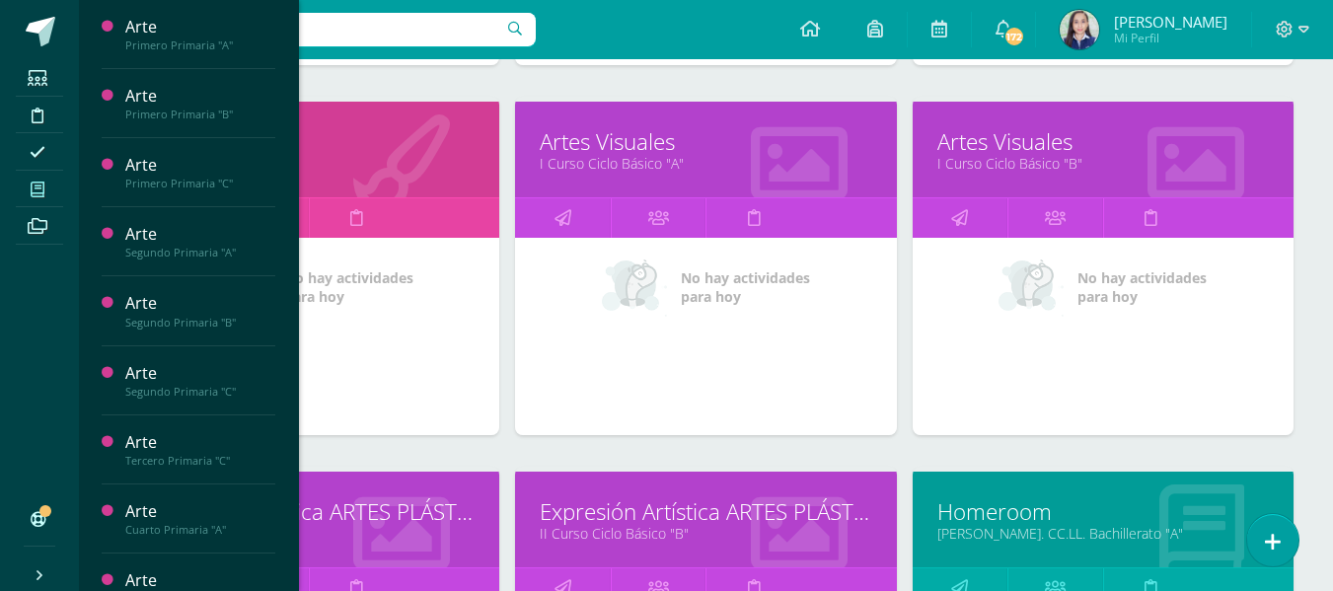
click at [338, 515] on link "Expresión Artística ARTES PLÁSTICAS" at bounding box center [308, 511] width 331 height 31
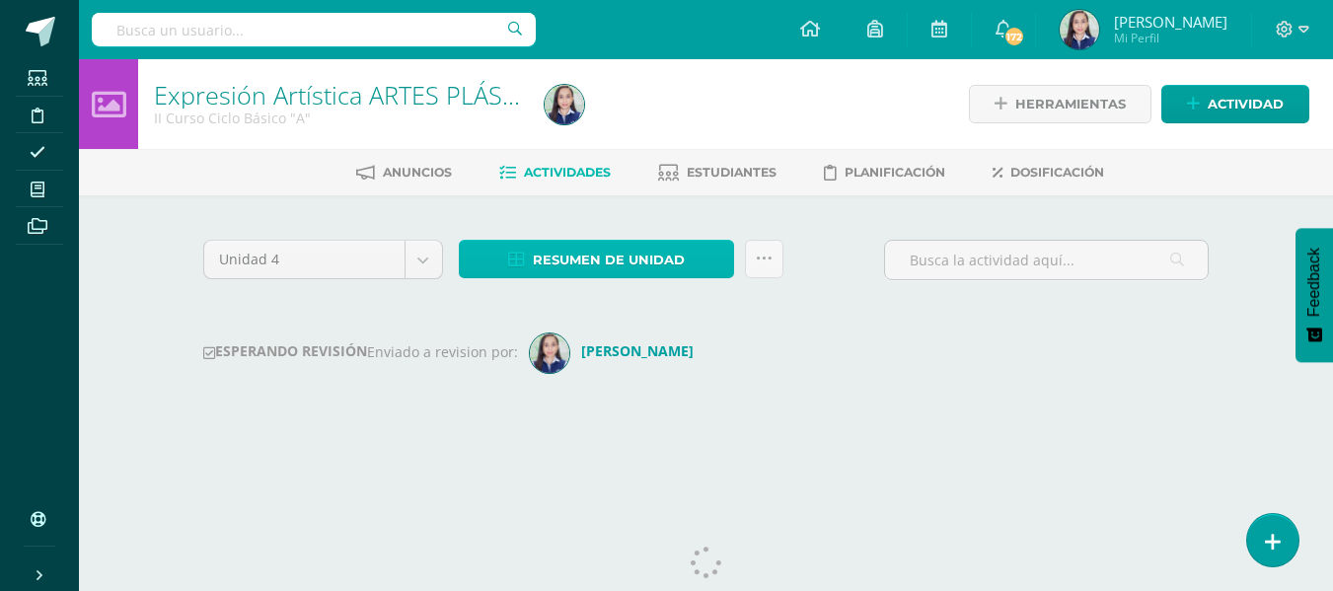
click at [628, 276] on span "Resumen de unidad" at bounding box center [609, 260] width 152 height 36
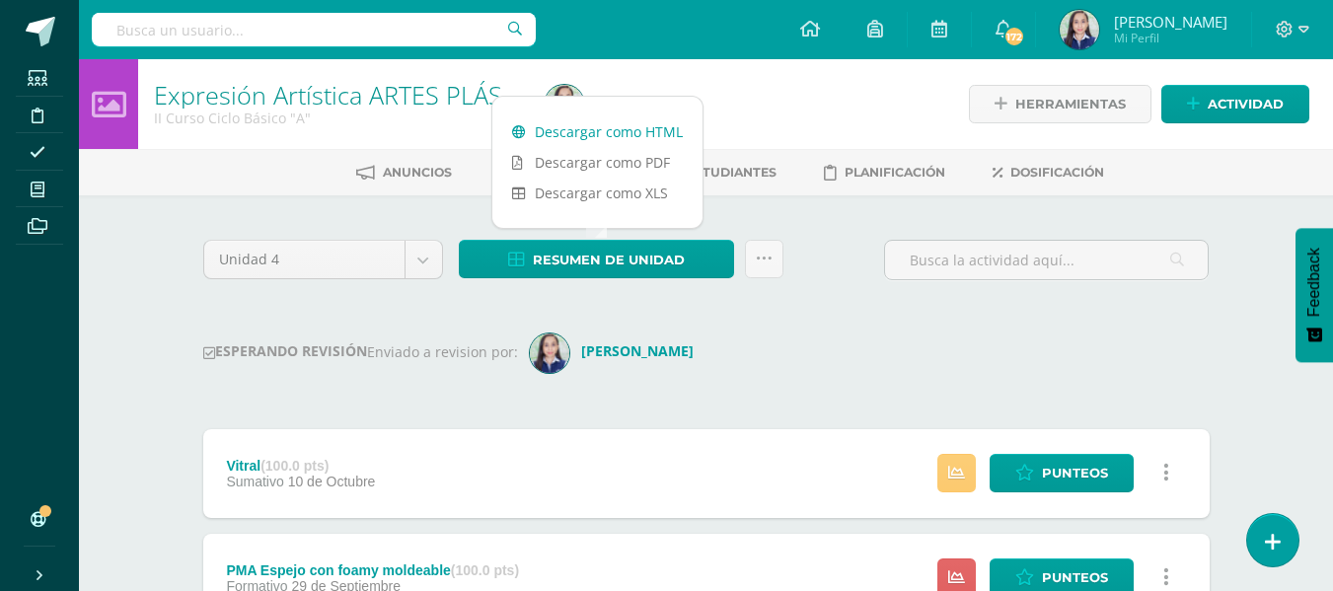
click at [583, 136] on link "Descargar como HTML" at bounding box center [597, 131] width 210 height 31
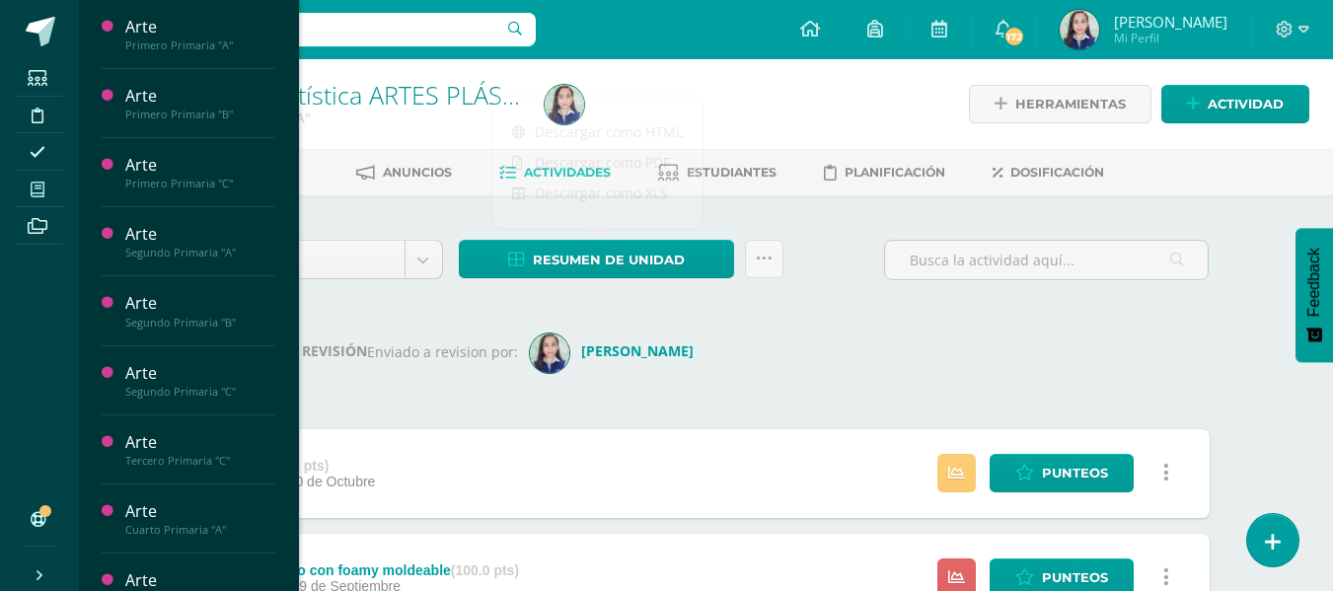
click at [45, 191] on span at bounding box center [38, 189] width 44 height 27
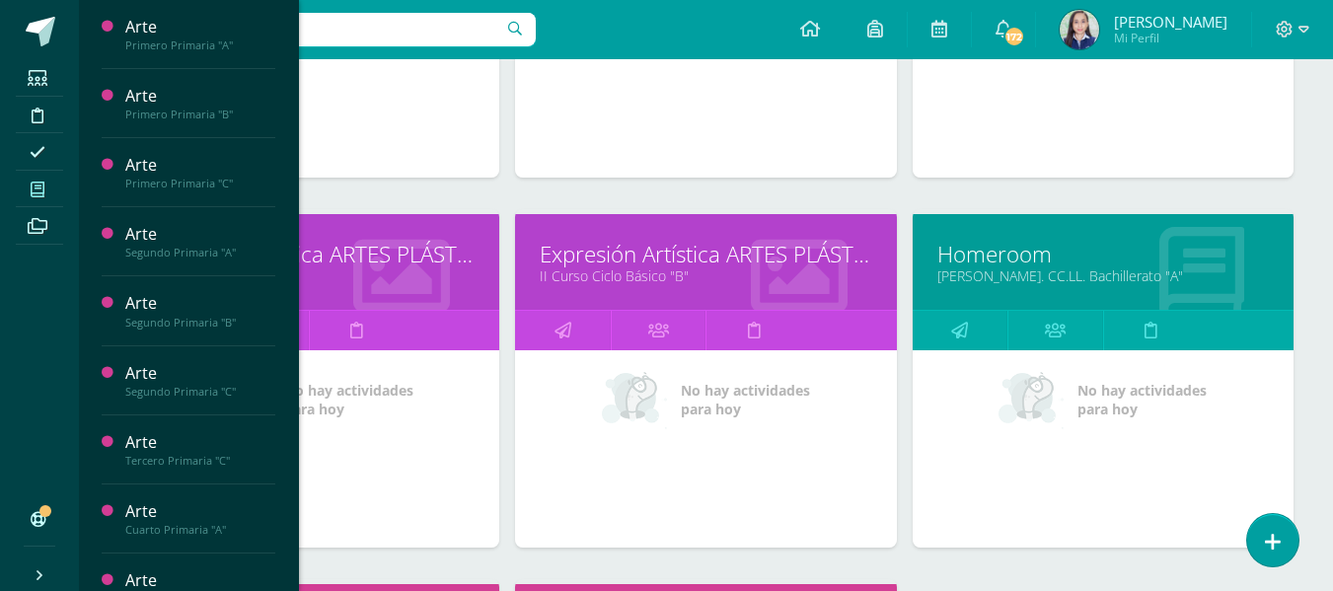
scroll to position [2391, 0]
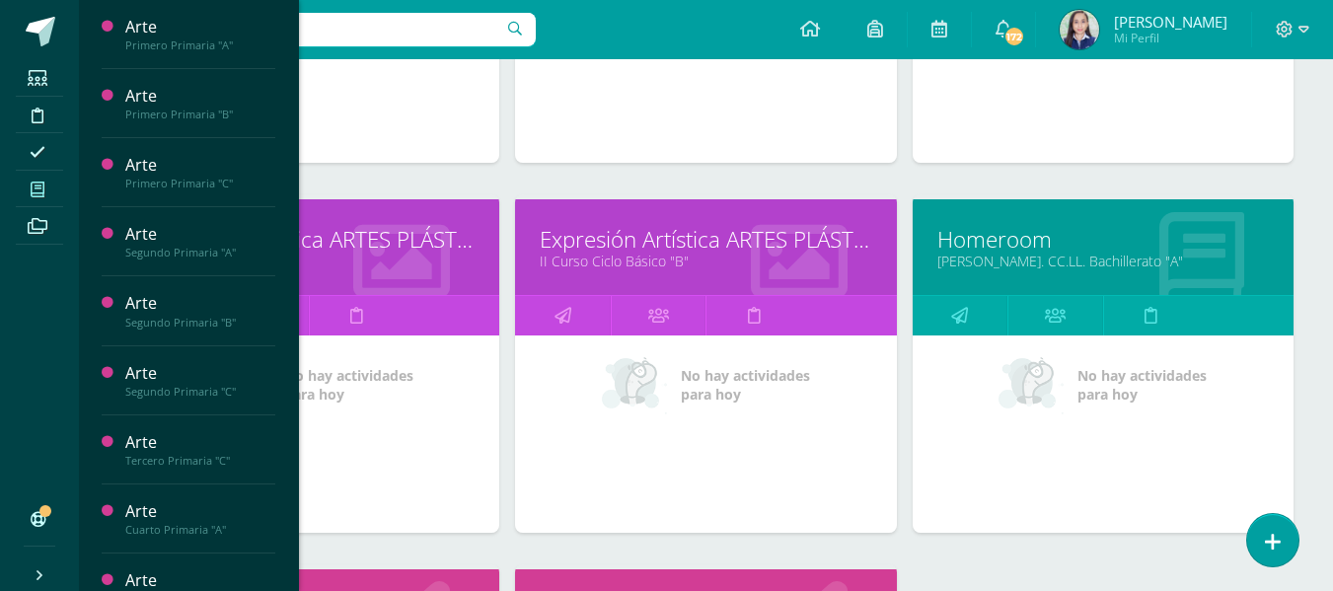
click at [610, 266] on link "II Curso Ciclo Básico "B"" at bounding box center [705, 261] width 331 height 19
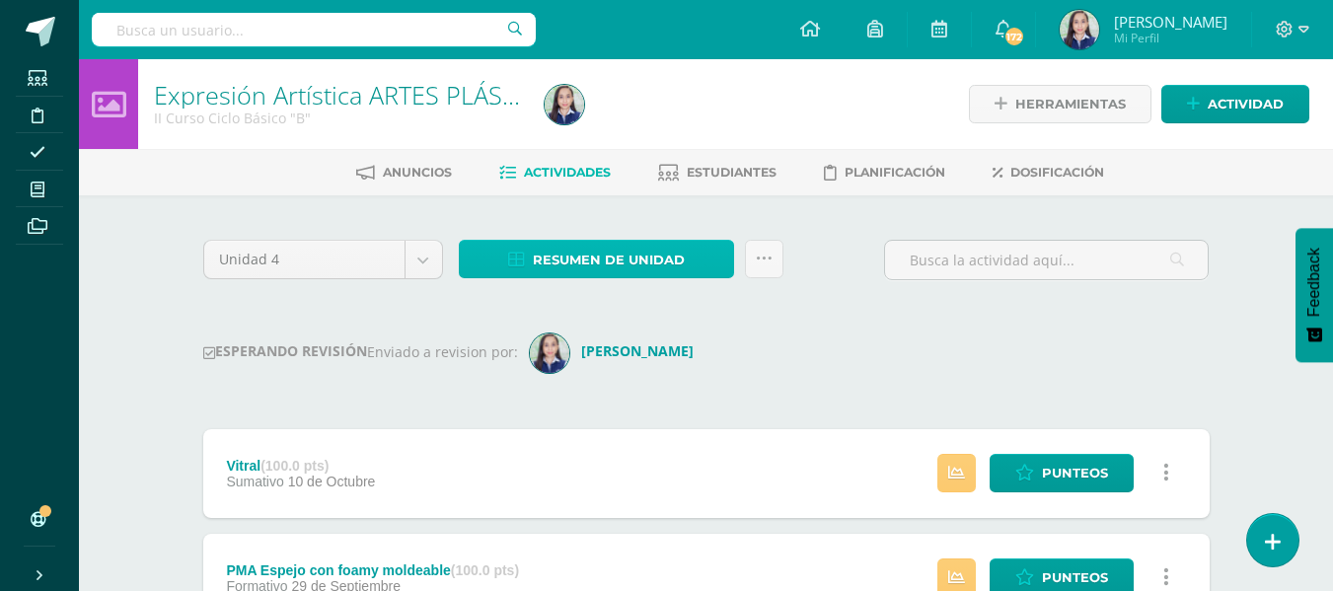
click at [627, 261] on span "Resumen de unidad" at bounding box center [609, 260] width 152 height 36
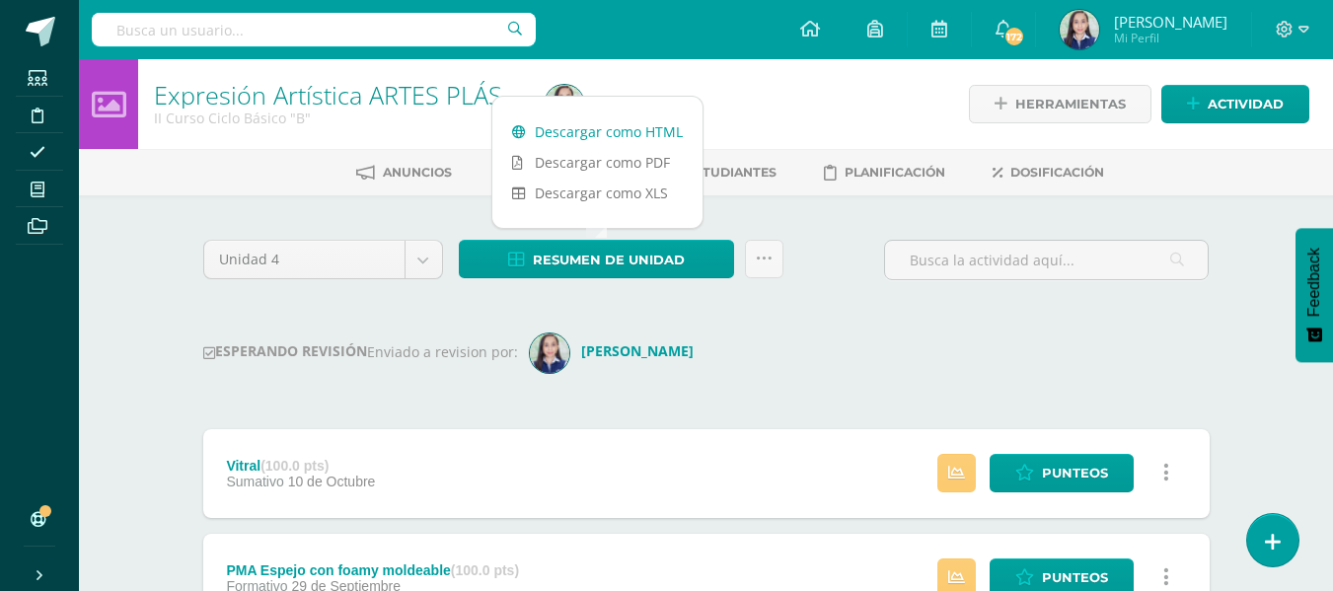
click at [603, 133] on link "Descargar como HTML" at bounding box center [597, 131] width 210 height 31
